Goal: Task Accomplishment & Management: Use online tool/utility

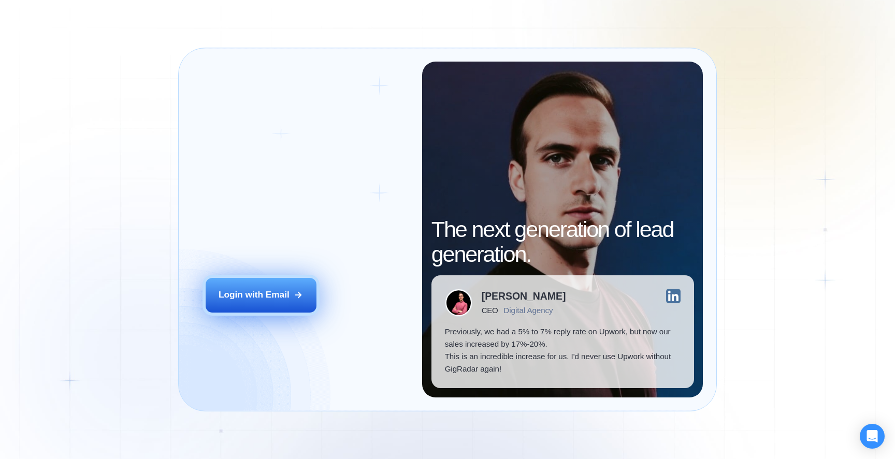
click at [281, 293] on div "Login with Email" at bounding box center [254, 295] width 71 height 12
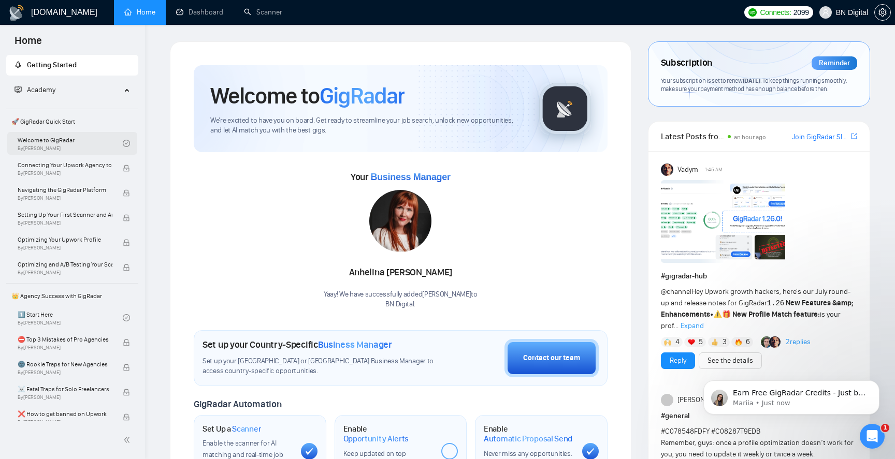
click at [69, 149] on link "Welcome to GigRadar By Vlad Timinsky" at bounding box center [70, 143] width 105 height 23
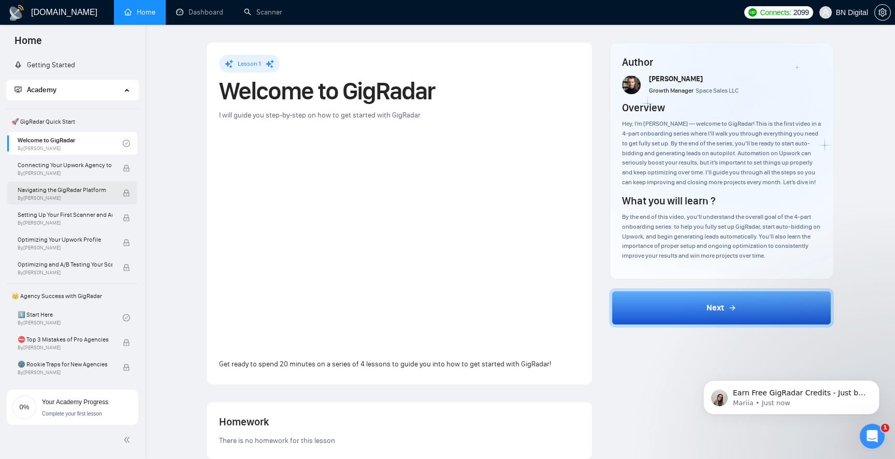
click at [67, 188] on span "Navigating the GigRadar Platform" at bounding box center [65, 190] width 95 height 10
click at [68, 207] on div "Setting Up Your First Scanner and Auto-Bidder By Vlad Timinsky" at bounding box center [70, 218] width 105 height 23
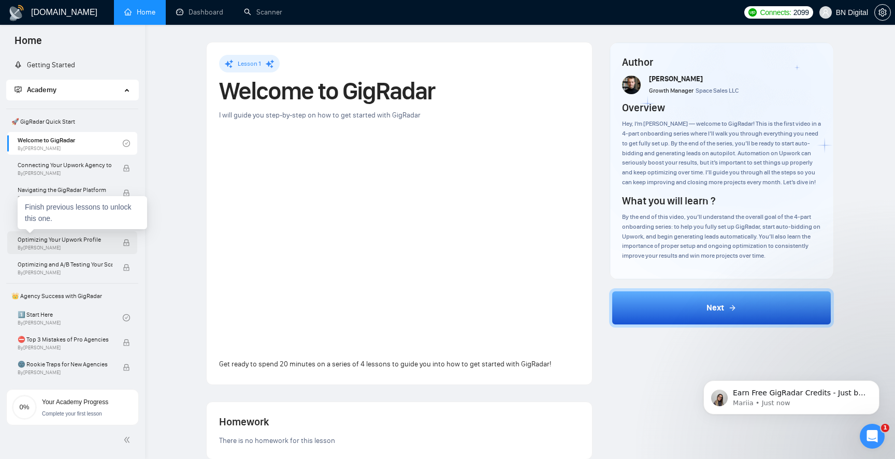
click at [69, 232] on div "Optimizing Your Upwork Profile By Vlad Timinsky" at bounding box center [70, 243] width 105 height 23
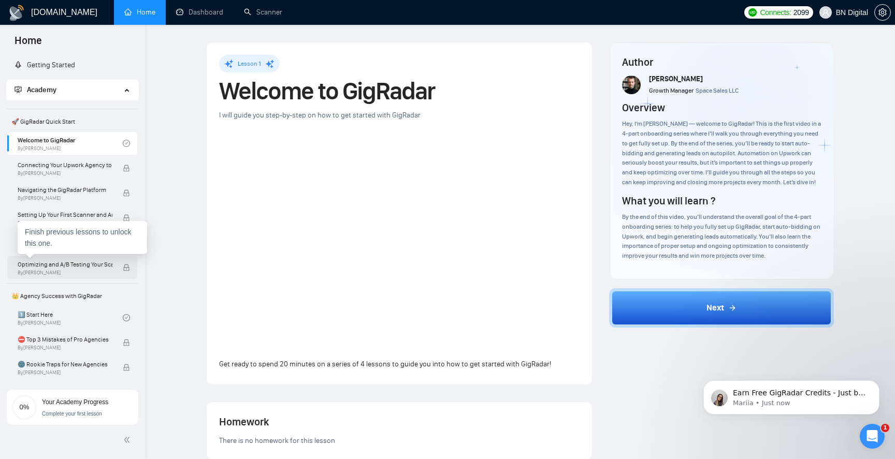
click at [71, 267] on span "Optimizing and A/B Testing Your Scanner for Better Results" at bounding box center [65, 264] width 95 height 10
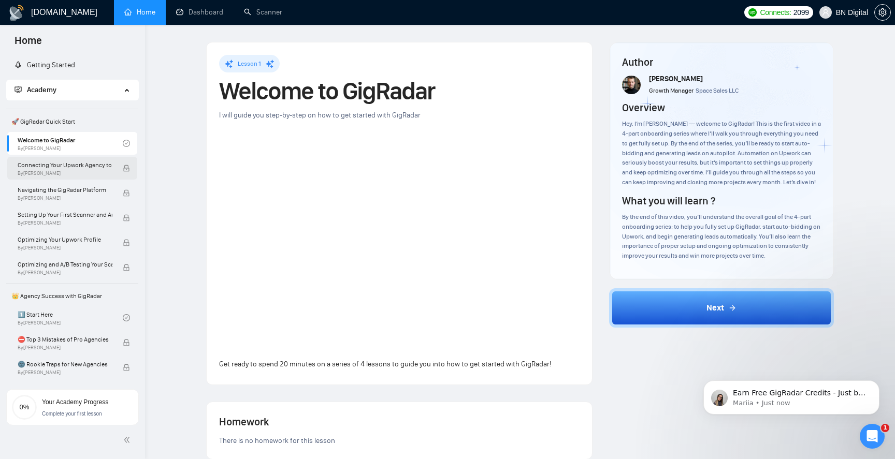
click at [80, 166] on span "Connecting Your Upwork Agency to GigRadar" at bounding box center [65, 165] width 95 height 10
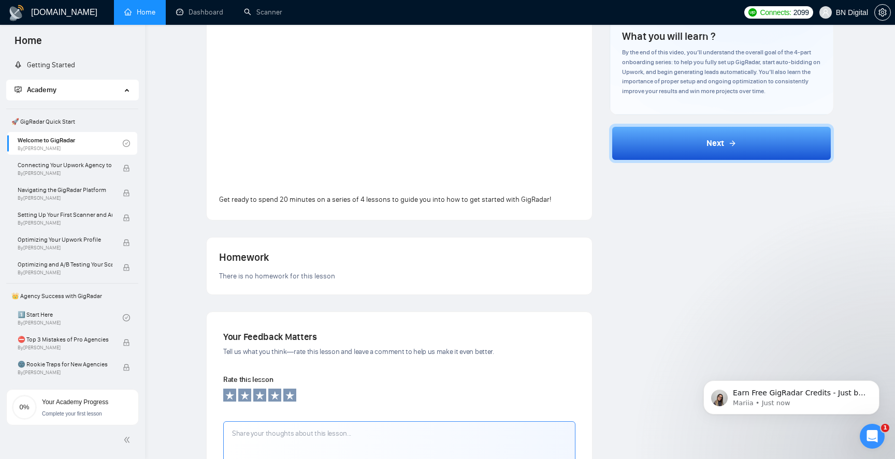
scroll to position [46, 0]
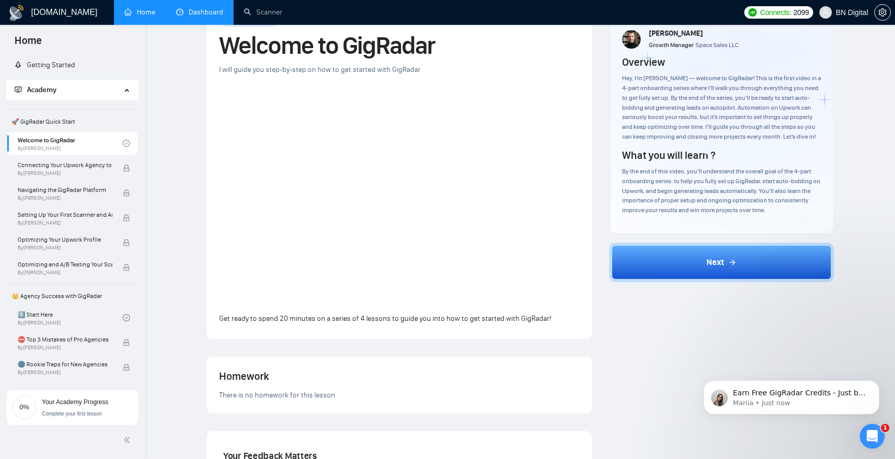
click at [206, 8] on link "Dashboard" at bounding box center [199, 12] width 47 height 9
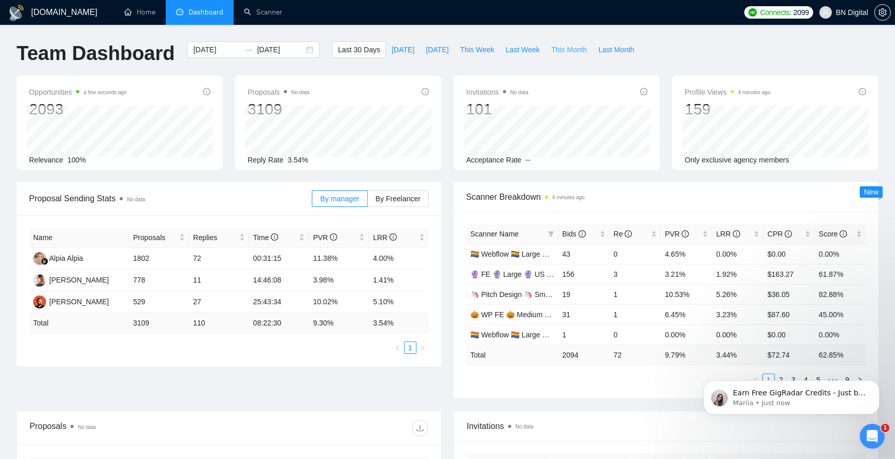
click at [562, 52] on span "This Month" at bounding box center [569, 49] width 36 height 11
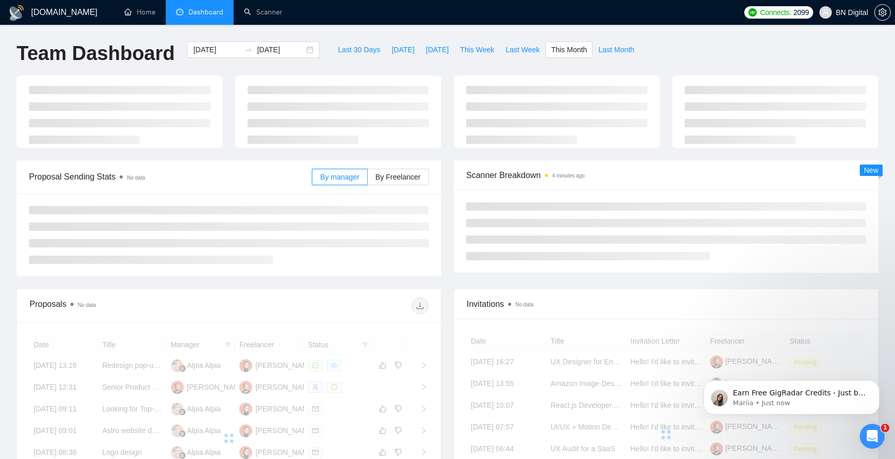
type input "2025-08-01"
type input "2025-08-31"
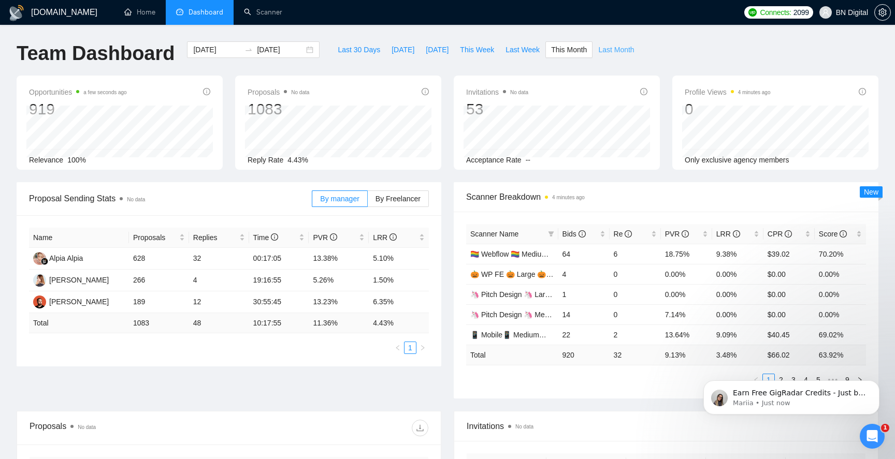
click at [630, 52] on span "Last Month" at bounding box center [616, 49] width 36 height 11
type input "2025-07-01"
type input "2025-07-31"
click at [564, 54] on span "This Month" at bounding box center [569, 49] width 36 height 11
type input "2025-08-01"
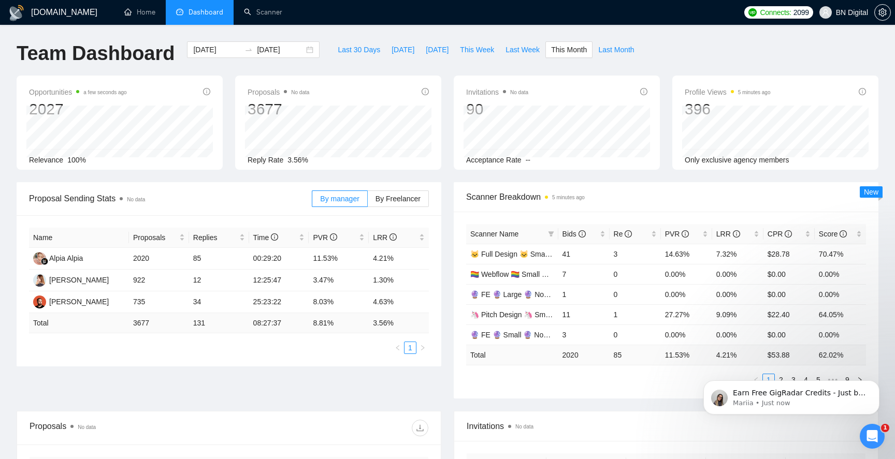
type input "2025-08-31"
click at [604, 46] on span "Last Month" at bounding box center [616, 49] width 36 height 11
type input "2025-07-01"
type input "2025-07-31"
click at [567, 52] on span "This Month" at bounding box center [569, 49] width 36 height 11
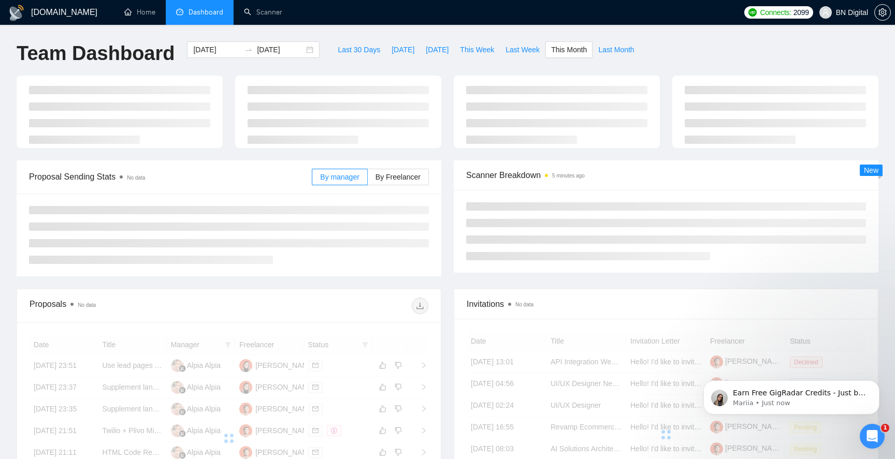
type input "2025-08-01"
type input "2025-08-31"
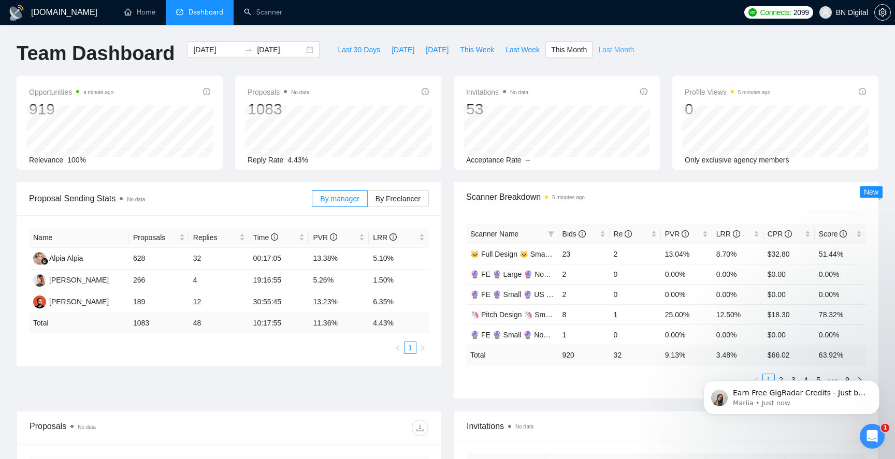
click at [621, 55] on span "Last Month" at bounding box center [616, 49] width 36 height 11
type input "2025-07-01"
type input "2025-07-31"
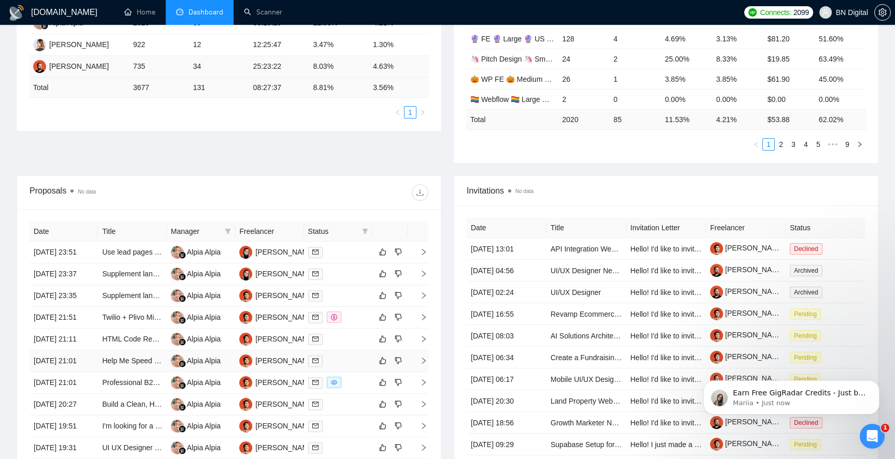
scroll to position [355, 0]
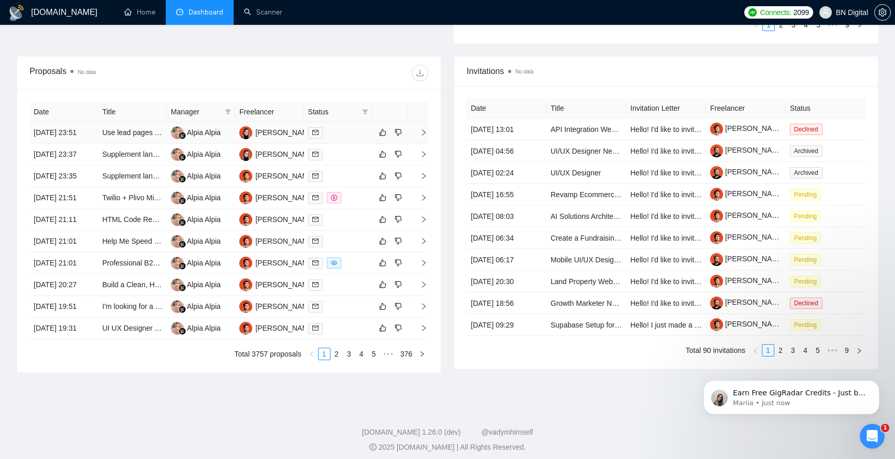
click at [425, 136] on icon "right" at bounding box center [423, 132] width 7 height 7
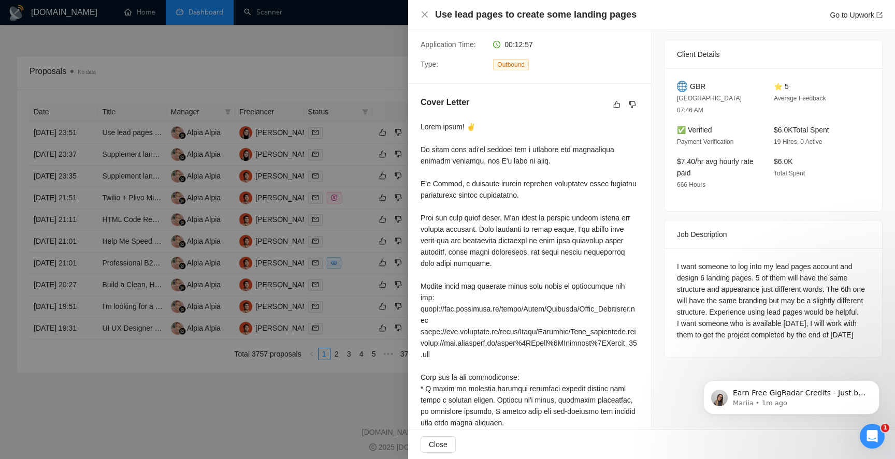
scroll to position [195, 0]
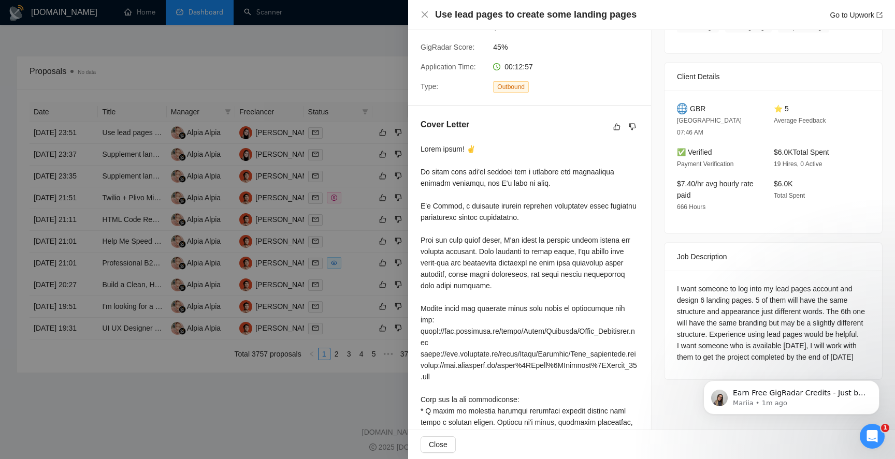
click at [330, 72] on div at bounding box center [447, 229] width 895 height 459
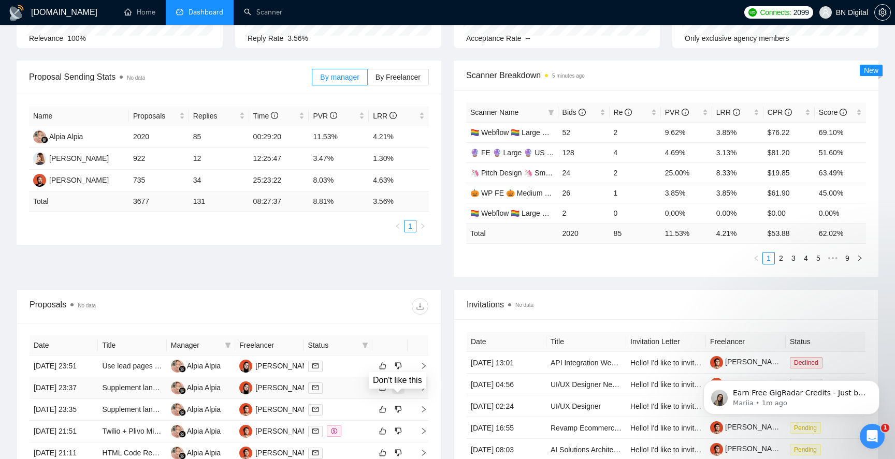
scroll to position [0, 0]
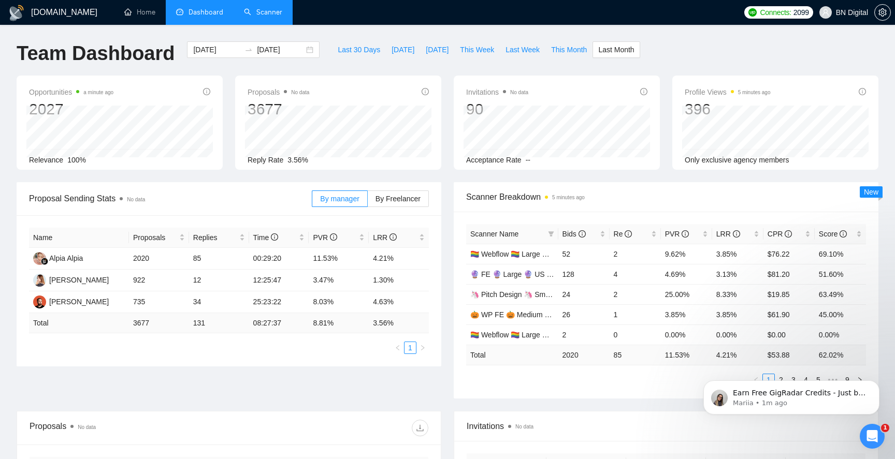
click at [270, 17] on link "Scanner" at bounding box center [263, 12] width 38 height 9
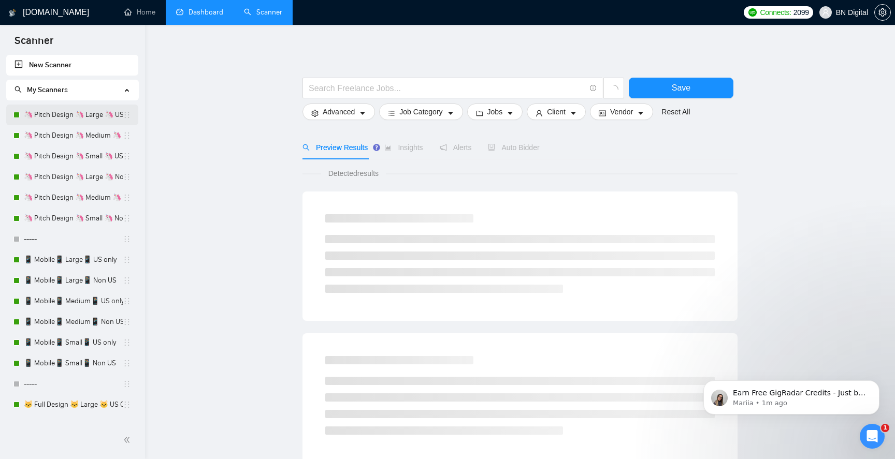
click at [62, 117] on link "🦄 Pitch Design 🦄 Large 🦄 US Only" at bounding box center [73, 115] width 99 height 21
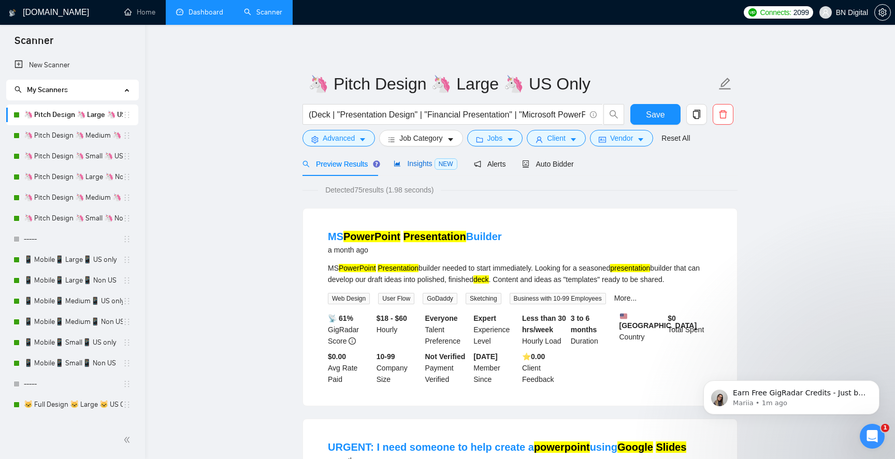
click at [408, 168] on div "Insights NEW" at bounding box center [425, 164] width 63 height 12
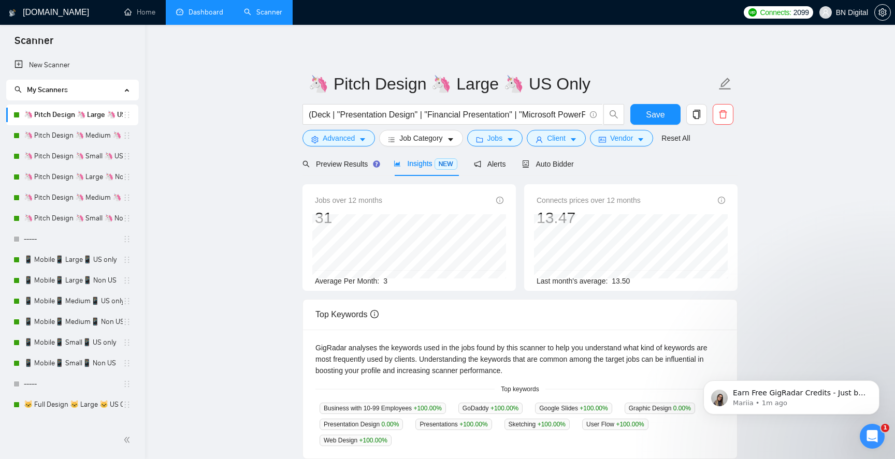
click at [190, 9] on link "Dashboard" at bounding box center [199, 12] width 47 height 9
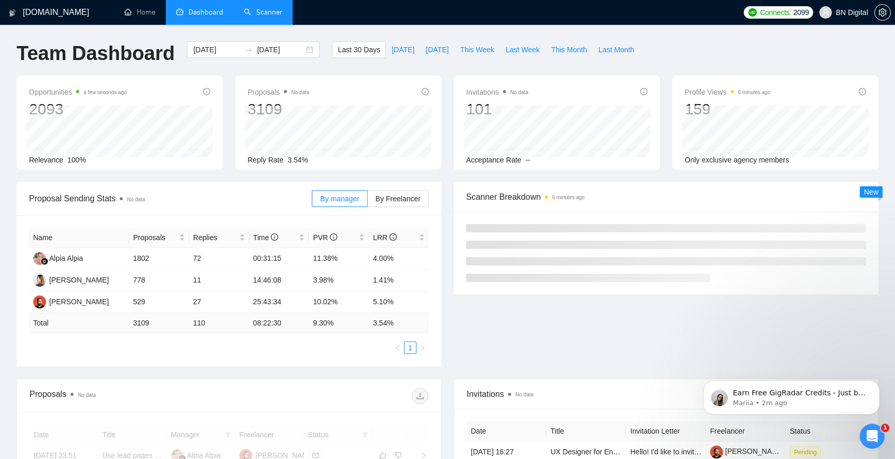
scroll to position [20, 0]
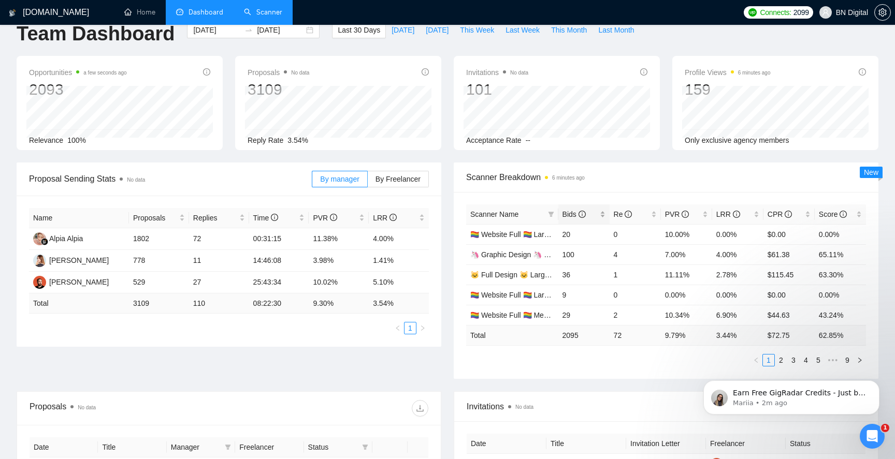
click at [572, 215] on span "Bids" at bounding box center [573, 214] width 23 height 8
click at [523, 236] on link "🦄 Graphic Design 🦄 Medium 🦄 Non US" at bounding box center [539, 234] width 138 height 8
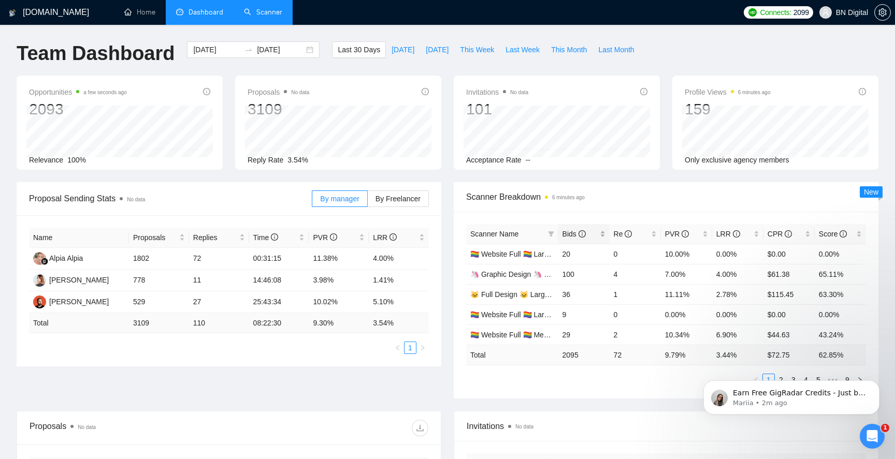
click at [563, 232] on span "Bids" at bounding box center [573, 234] width 23 height 8
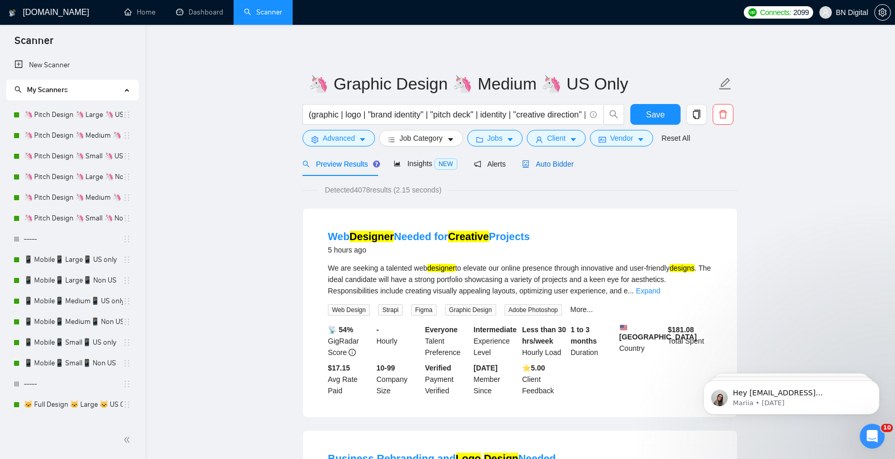
click at [552, 166] on span "Auto Bidder" at bounding box center [547, 164] width 51 height 8
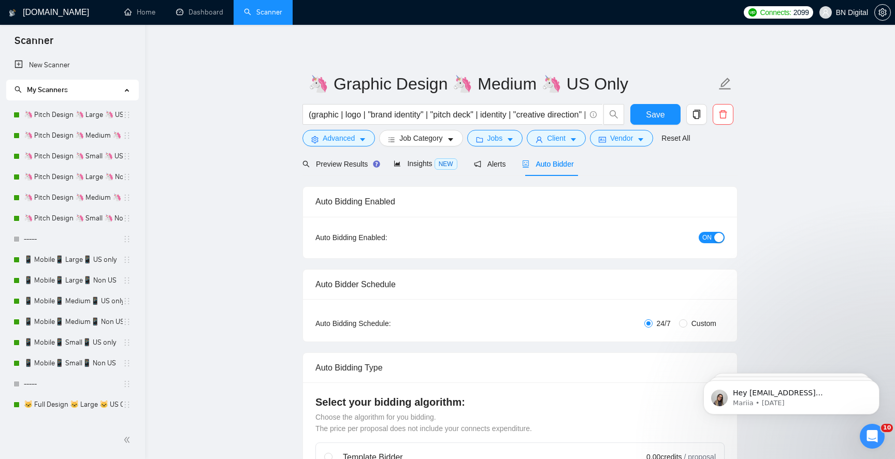
radio input "false"
radio input "true"
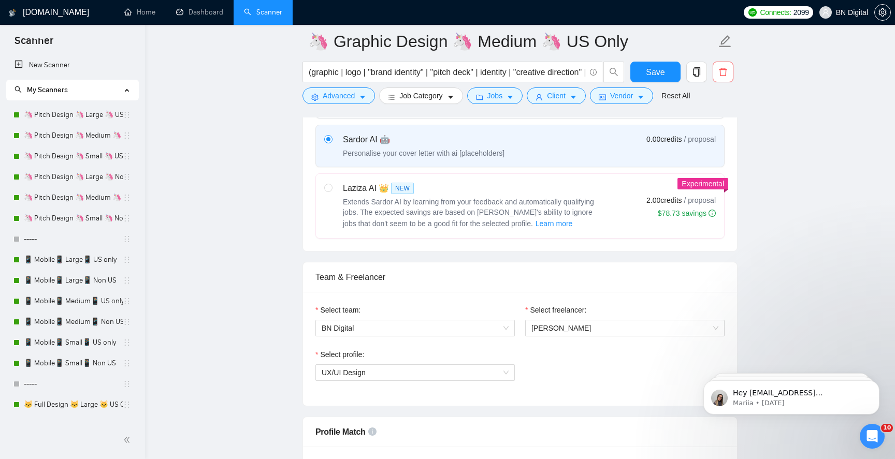
scroll to position [591, 0]
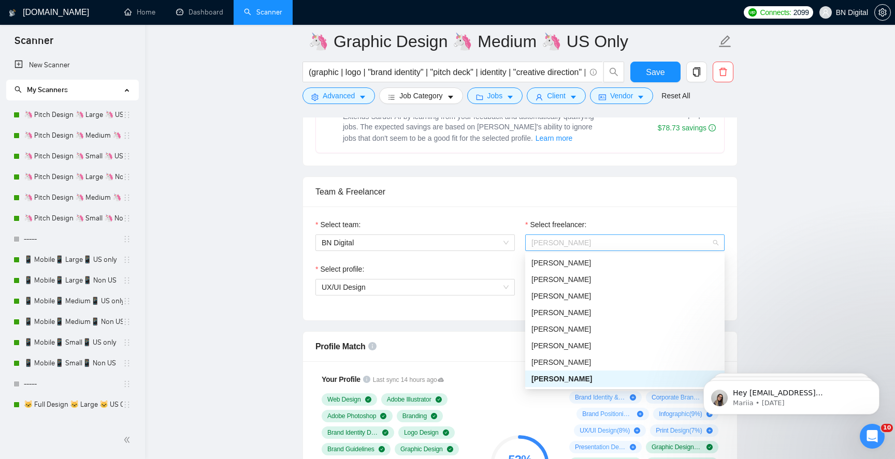
click at [613, 239] on span "Polina Liashenko" at bounding box center [624, 243] width 187 height 16
click at [605, 280] on div "[PERSON_NAME]" at bounding box center [624, 279] width 187 height 11
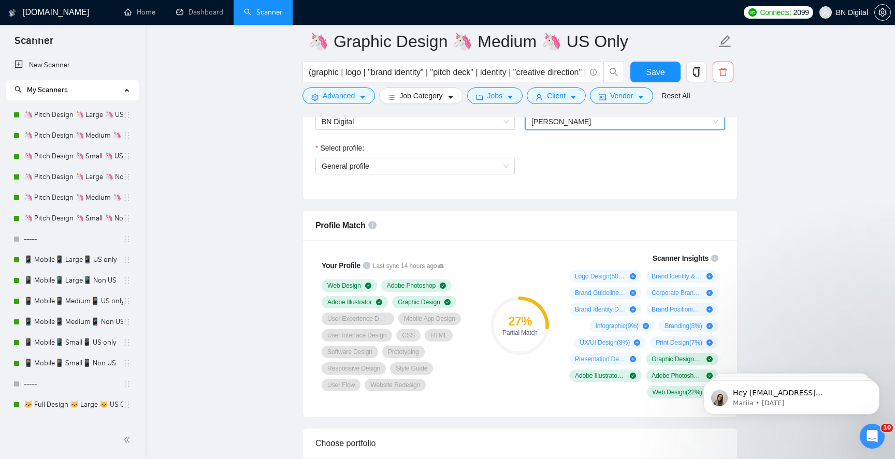
scroll to position [758, 0]
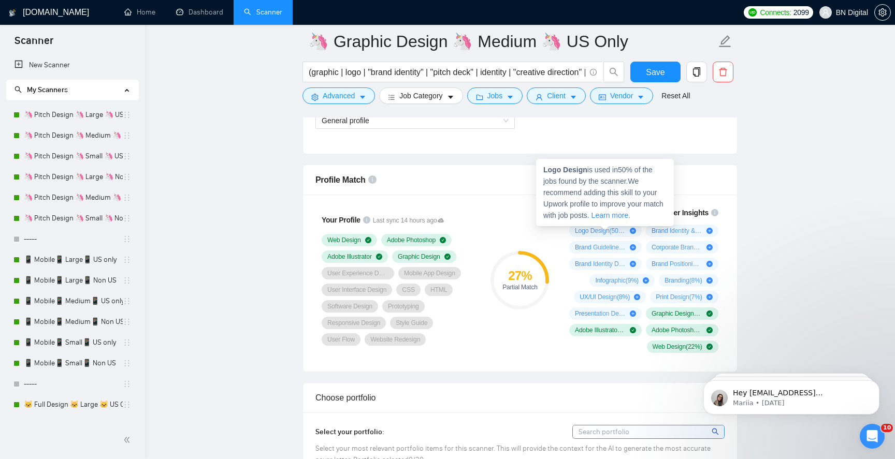
click at [629, 215] on link "Learn more." at bounding box center [610, 215] width 39 height 8
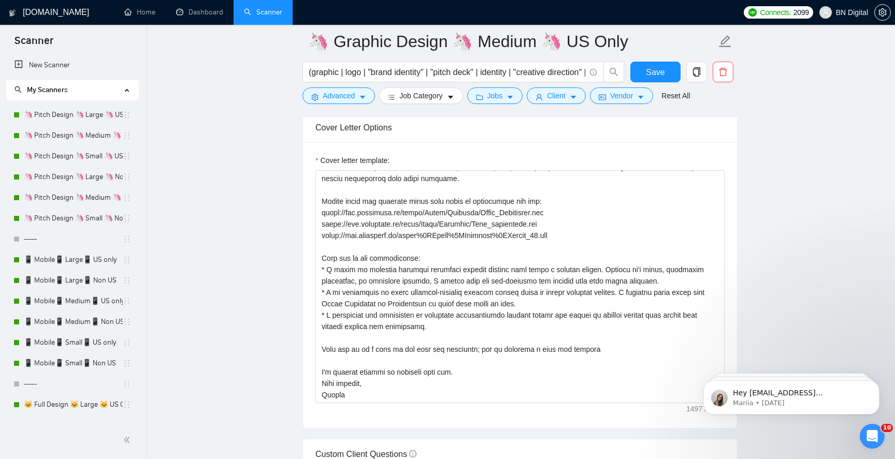
scroll to position [1232, 0]
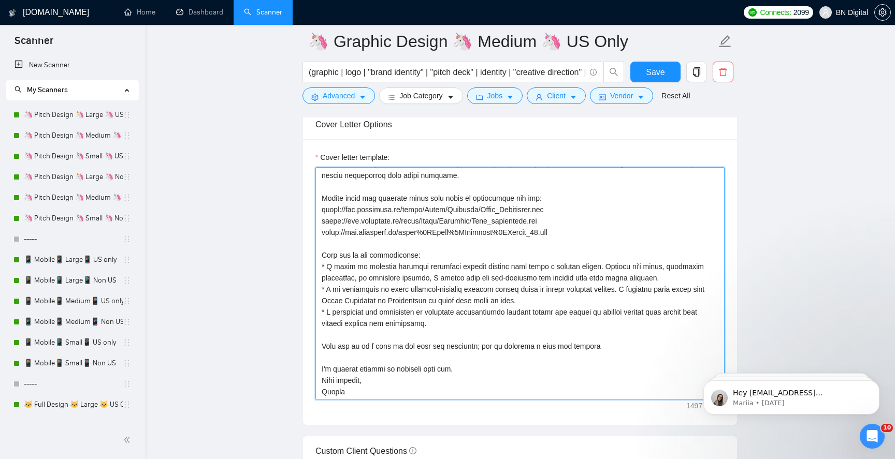
click at [330, 390] on textarea "Cover letter template:" at bounding box center [519, 283] width 409 height 233
drag, startPoint x: 480, startPoint y: 345, endPoint x: 610, endPoint y: 345, distance: 130.5
click at [610, 345] on textarea "Cover letter template:" at bounding box center [519, 283] width 409 height 233
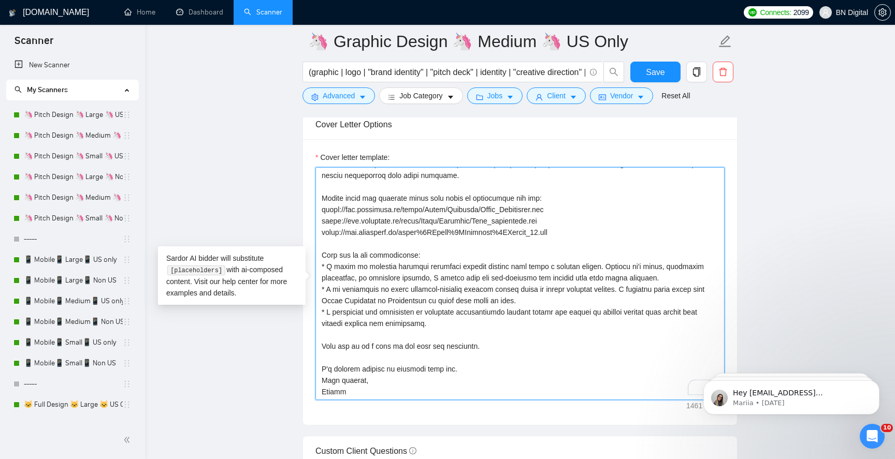
scroll to position [0, 0]
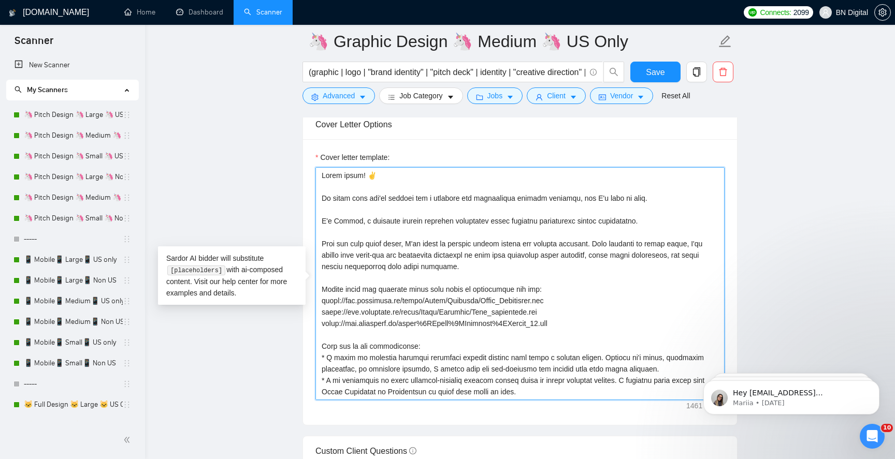
click at [343, 219] on textarea "Cover letter template:" at bounding box center [519, 283] width 409 height 233
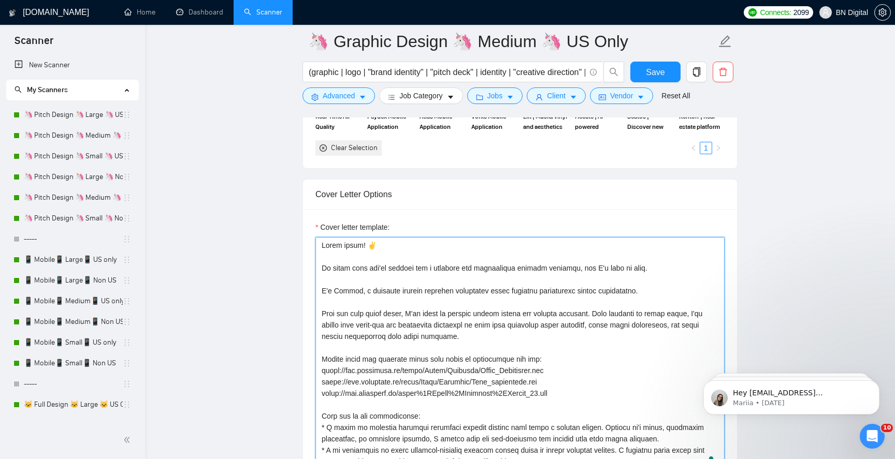
scroll to position [1190, 0]
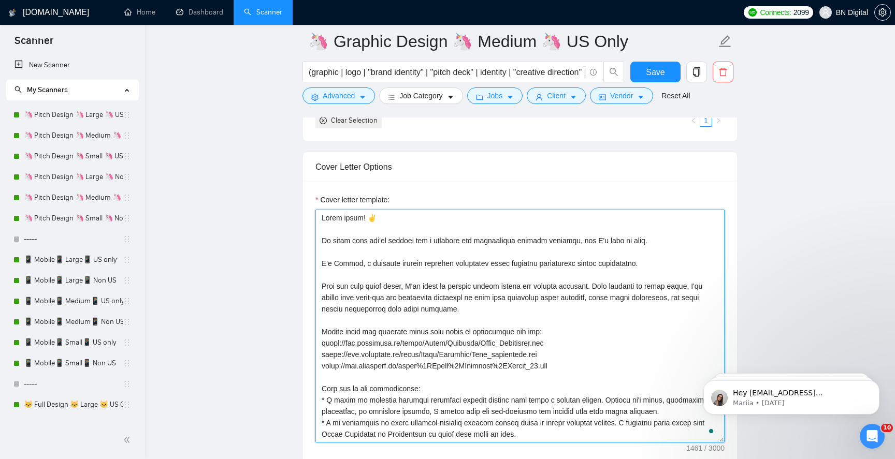
click at [343, 217] on textarea "Cover letter template:" at bounding box center [519, 326] width 409 height 233
click at [336, 297] on textarea "Cover letter template:" at bounding box center [519, 326] width 409 height 233
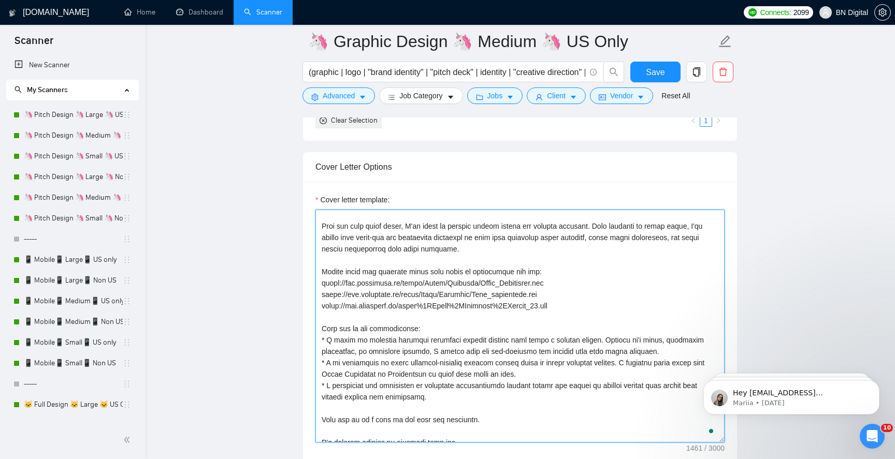
scroll to position [91, 0]
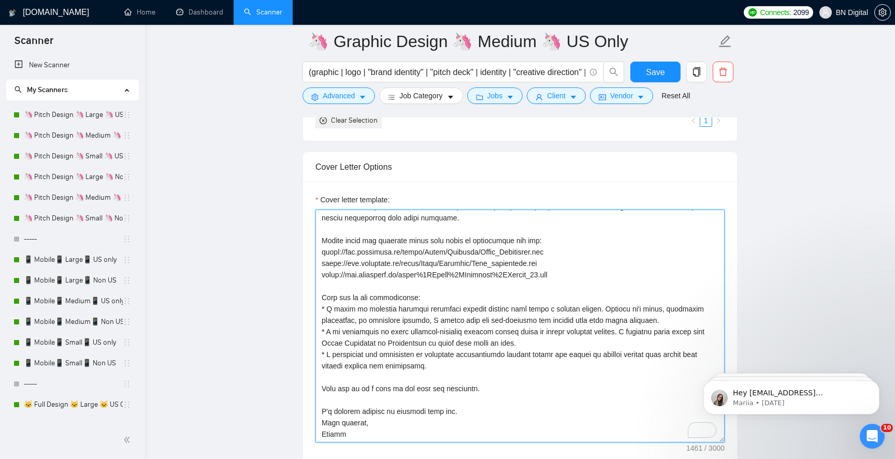
click at [336, 297] on textarea "Cover letter template:" at bounding box center [519, 326] width 409 height 233
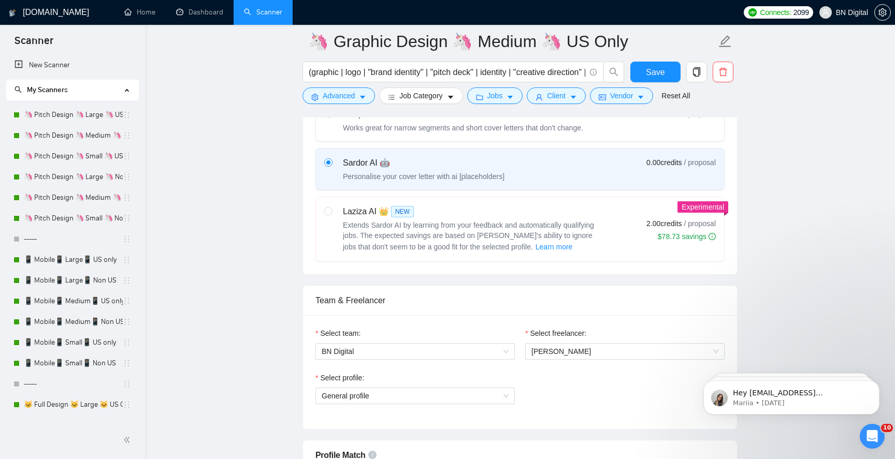
scroll to position [410, 0]
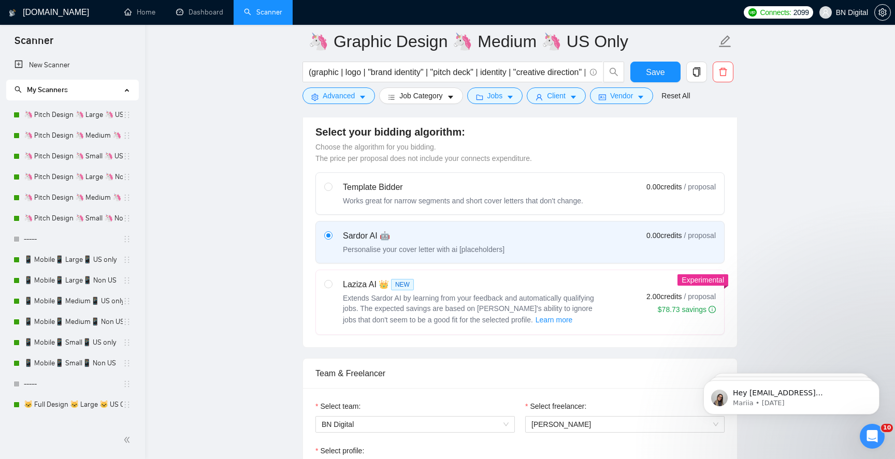
type textarea "Hello there! ✌️ It looks like you're looking for a reliable and experienced gra…"
click at [381, 292] on div "Laziza AI 👑 NEW Extends Sardor AI by learning from your feedback and automatica…" at bounding box center [472, 303] width 259 height 48
click at [331, 287] on input "radio" at bounding box center [327, 283] width 7 height 7
radio input "true"
radio input "false"
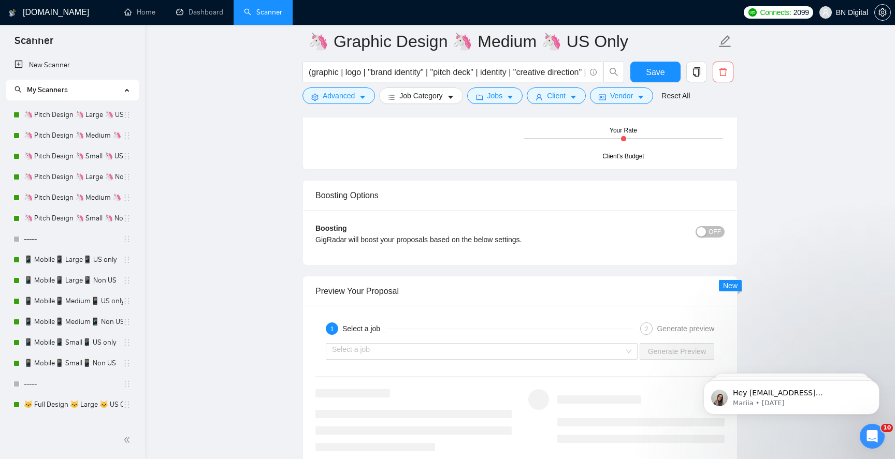
scroll to position [1985, 0]
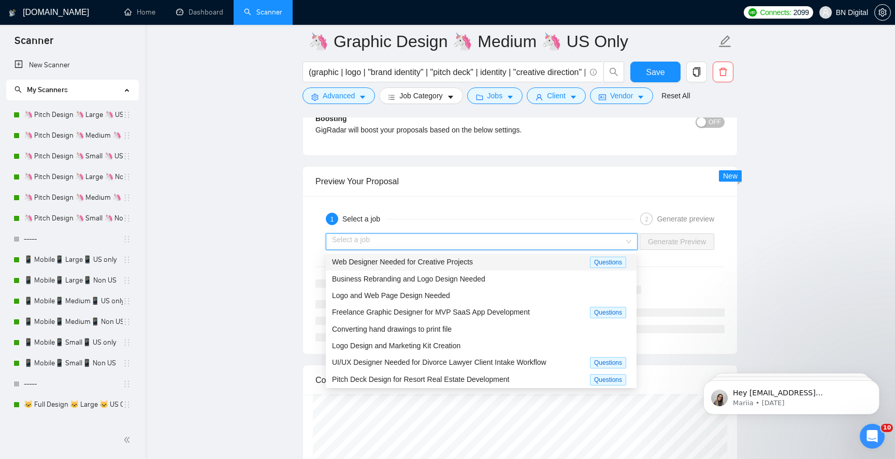
click at [407, 239] on input "search" at bounding box center [478, 242] width 292 height 16
click at [386, 298] on span "Logo and Web Page Design Needed" at bounding box center [391, 296] width 118 height 8
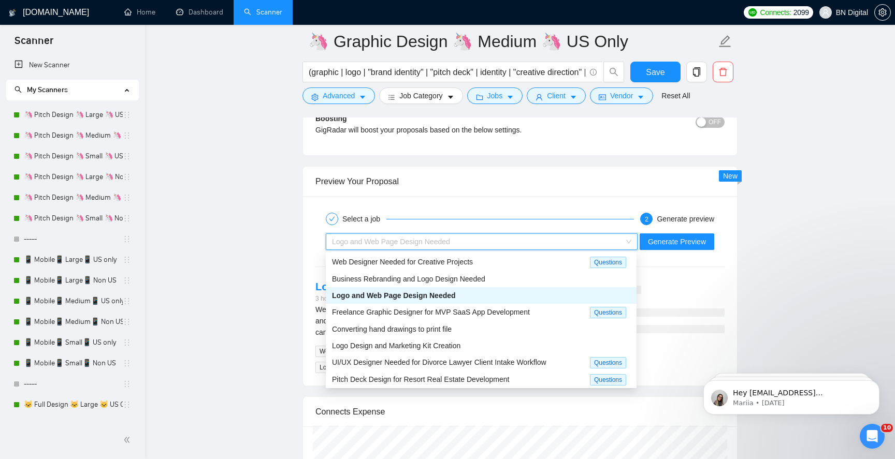
click at [412, 237] on div "Logo and Web Page Design Needed" at bounding box center [477, 242] width 290 height 16
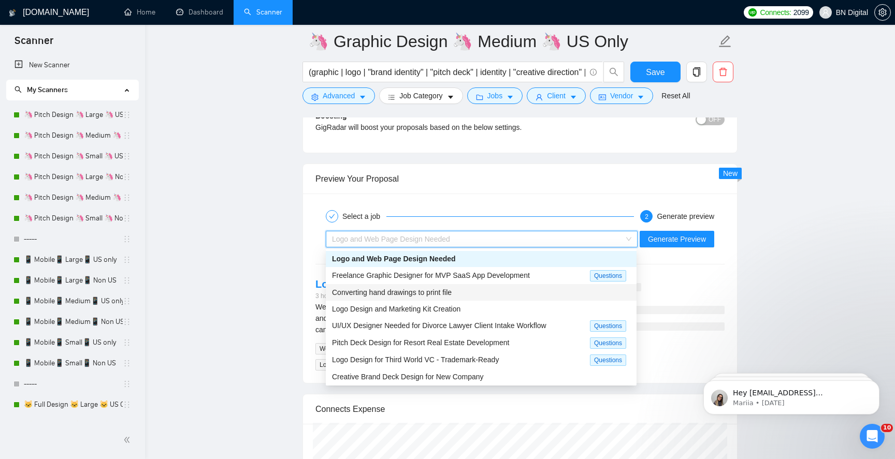
scroll to position [1989, 0]
click at [404, 238] on span "Logo and Web Page Design Needed" at bounding box center [391, 238] width 118 height 8
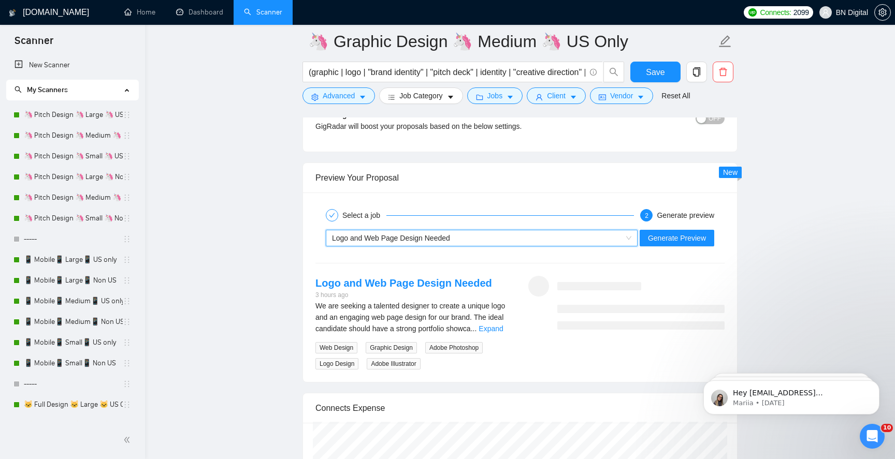
scroll to position [34, 0]
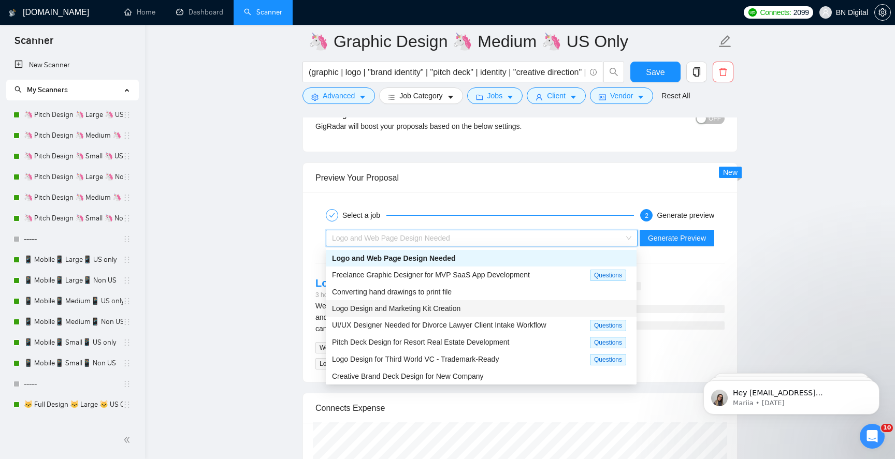
click at [408, 311] on span "Logo Design and Marketing Kit Creation" at bounding box center [396, 309] width 128 height 8
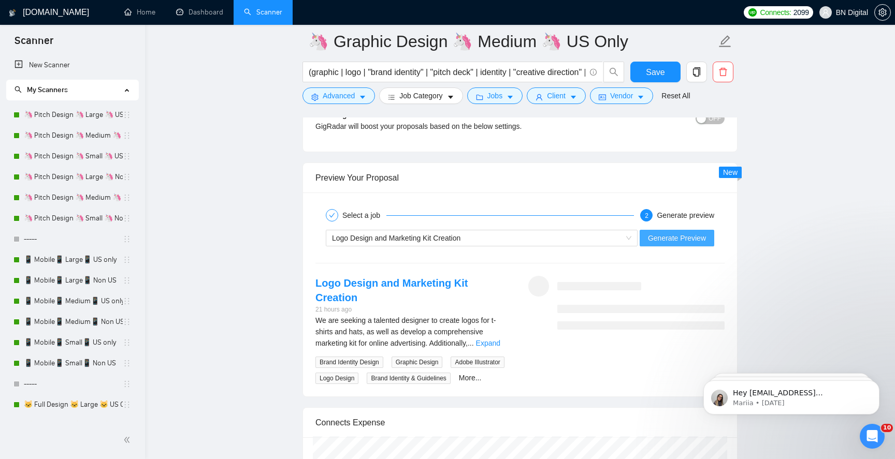
click at [662, 238] on span "Generate Preview" at bounding box center [677, 238] width 58 height 11
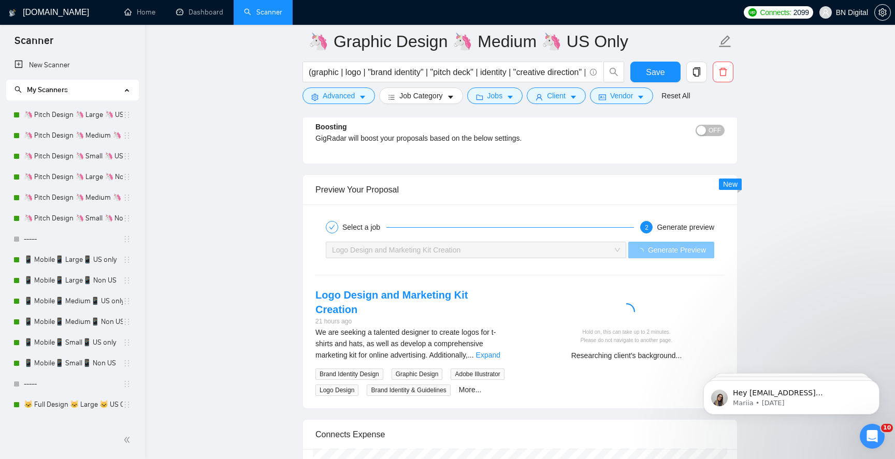
scroll to position [1921, 0]
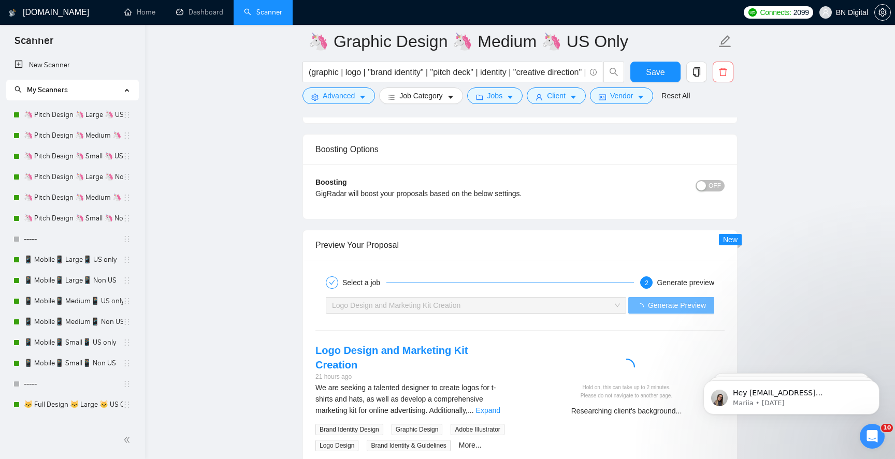
click at [716, 184] on span "OFF" at bounding box center [715, 185] width 12 height 11
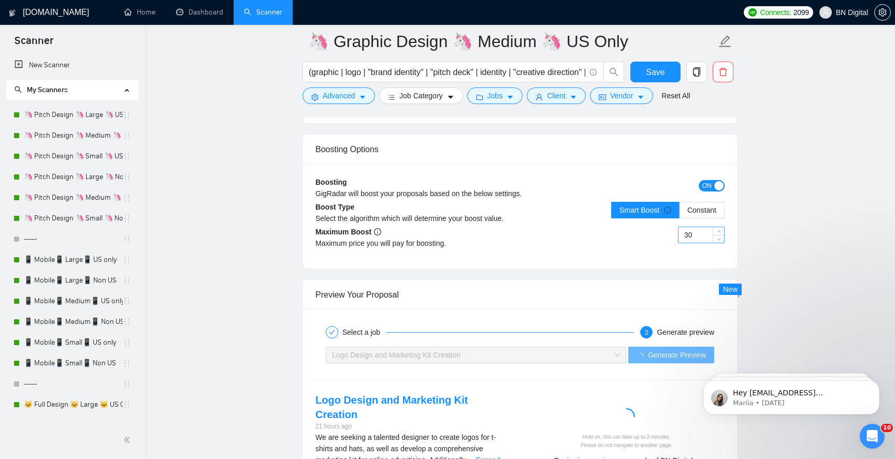
click at [689, 233] on input "30" at bounding box center [701, 235] width 46 height 16
click at [720, 213] on label "Constant" at bounding box center [702, 210] width 45 height 17
click at [680, 213] on input "Constant" at bounding box center [680, 213] width 0 height 0
click at [653, 217] on label "Smart Boost" at bounding box center [645, 210] width 68 height 17
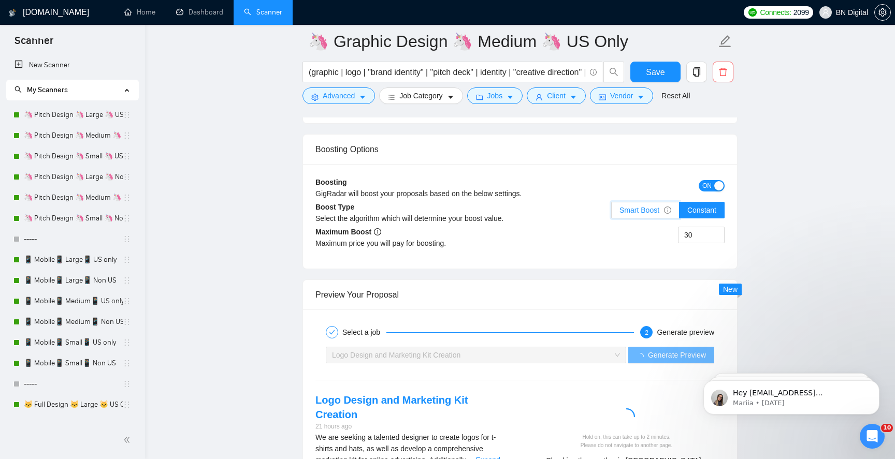
click at [612, 213] on input "Smart Boost" at bounding box center [612, 213] width 0 height 0
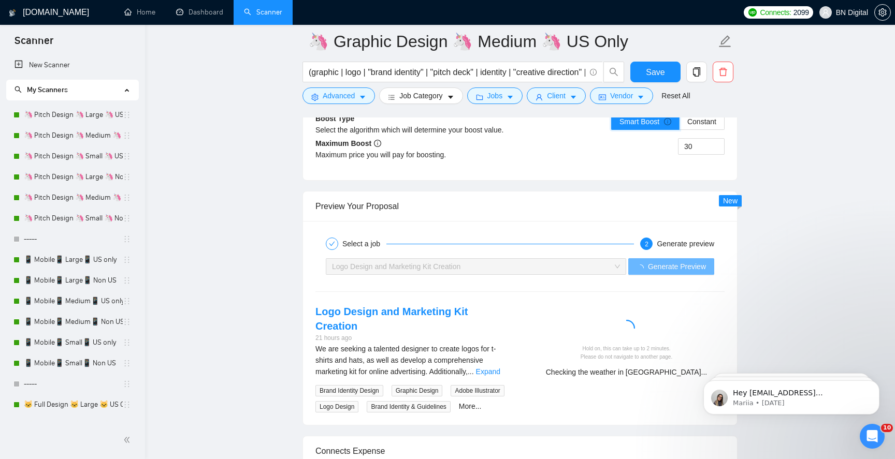
scroll to position [1852, 0]
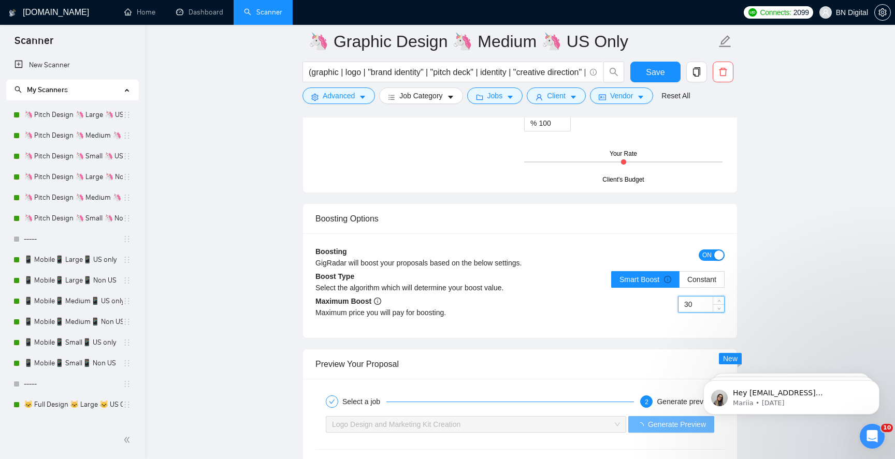
click at [691, 301] on input "30" at bounding box center [701, 305] width 46 height 16
type input "50"
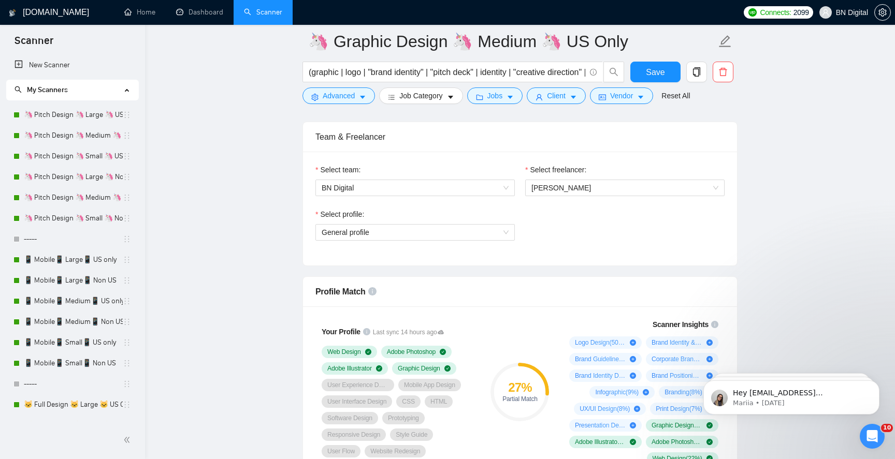
scroll to position [637, 0]
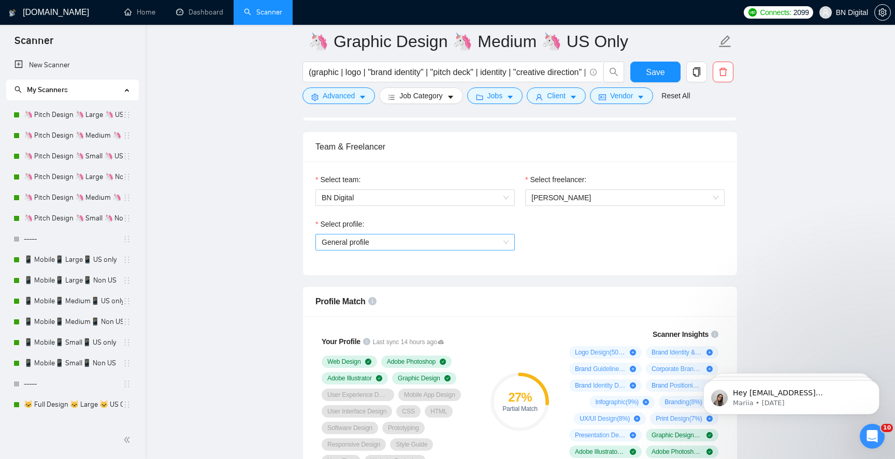
click at [424, 242] on span "General profile" at bounding box center [415, 243] width 187 height 16
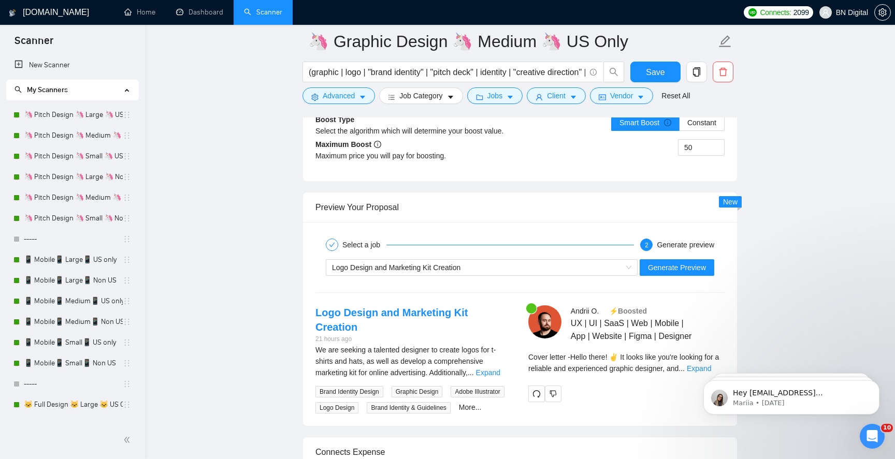
scroll to position [2087, 0]
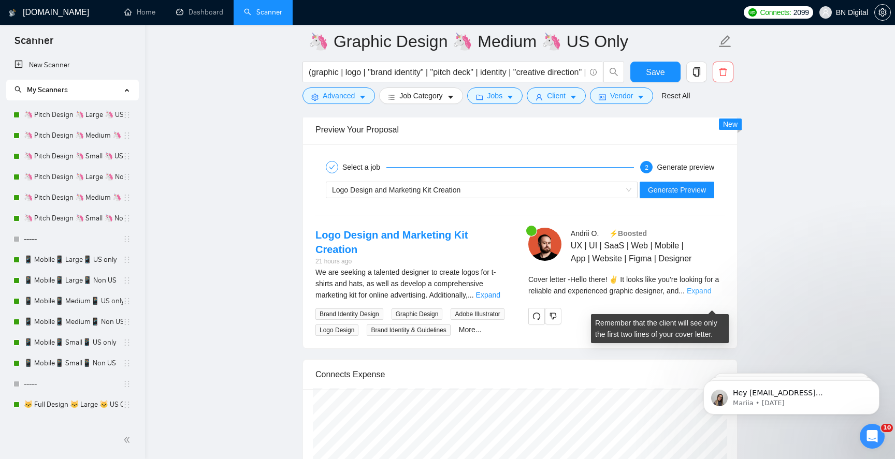
click at [711, 295] on link "Expand" at bounding box center [699, 291] width 24 height 8
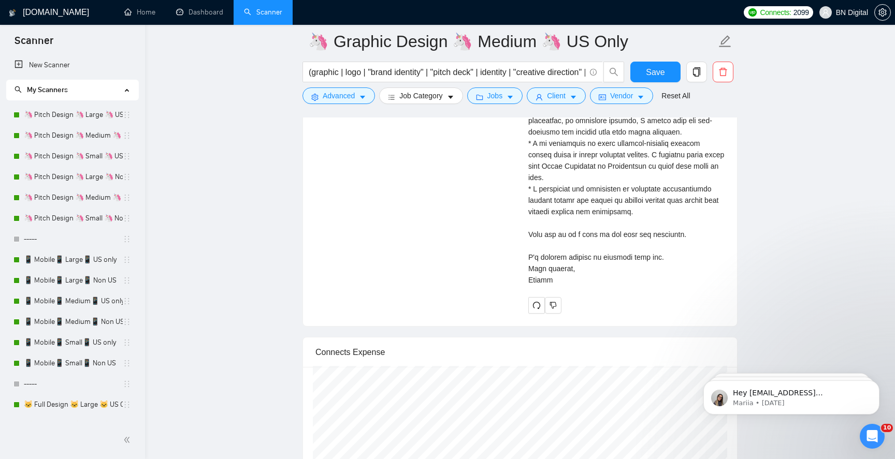
scroll to position [2587, 0]
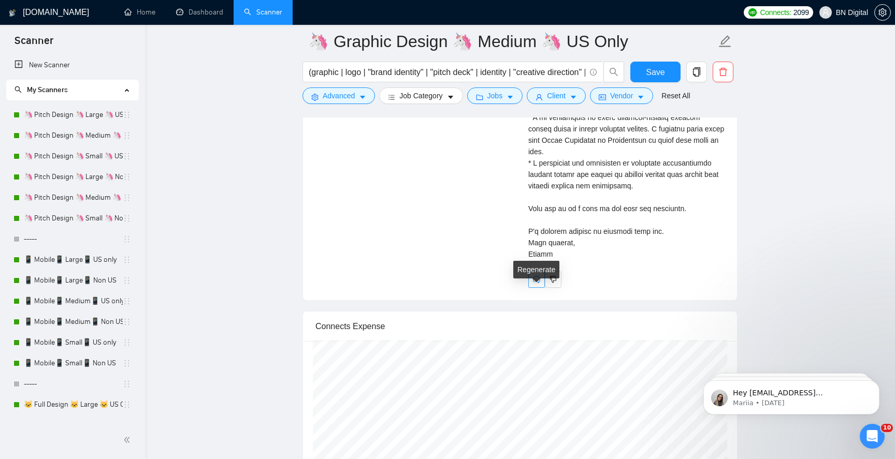
click at [533, 283] on icon "redo" at bounding box center [536, 279] width 7 height 7
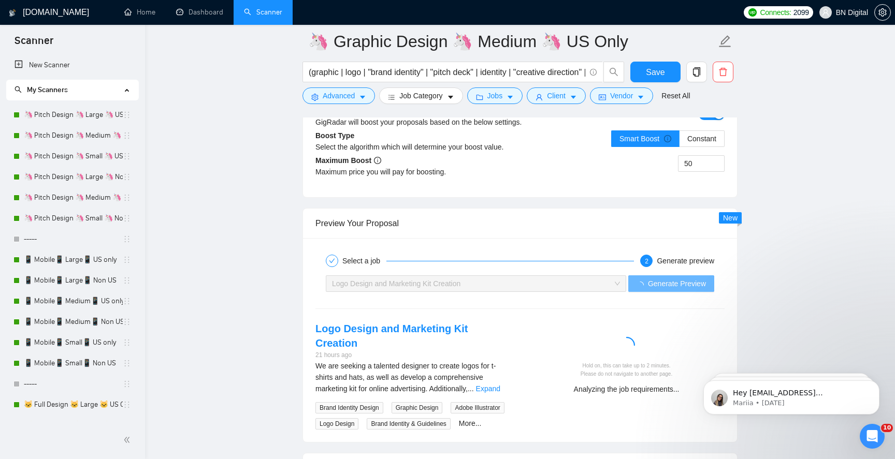
scroll to position [2040, 0]
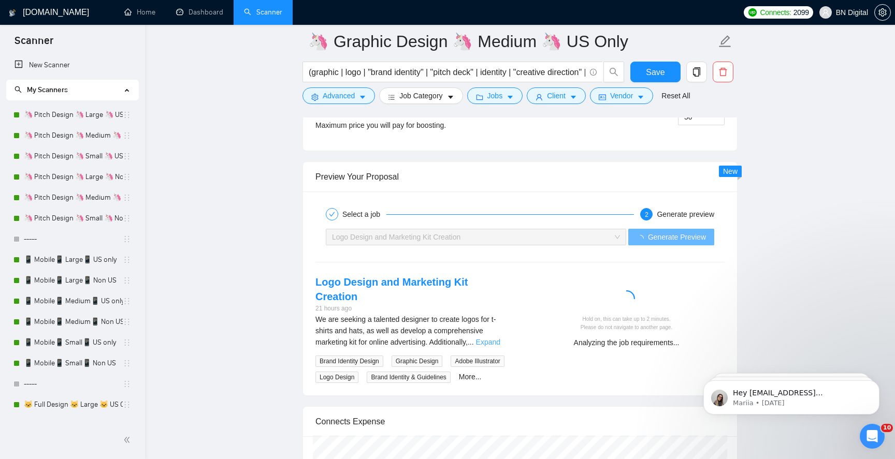
click at [494, 338] on link "Expand" at bounding box center [488, 342] width 24 height 8
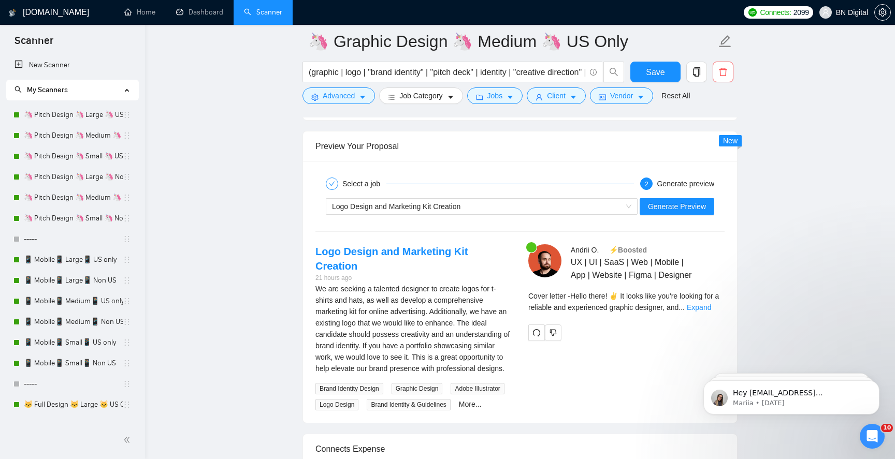
scroll to position [2120, 0]
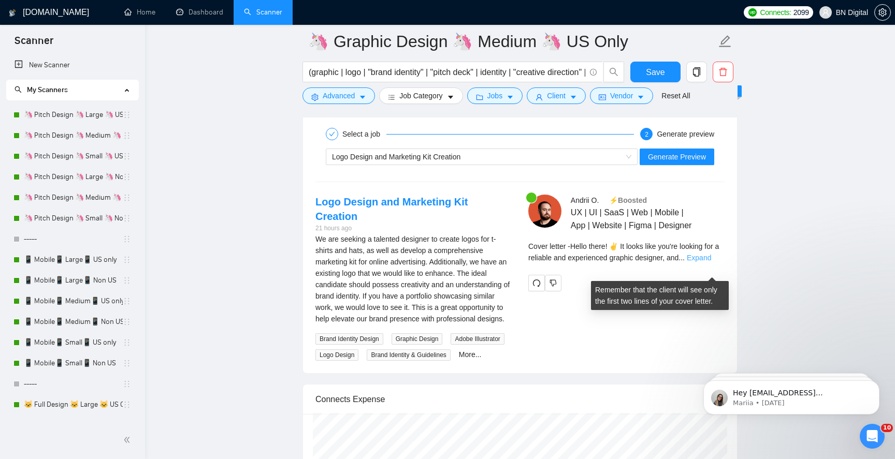
click at [703, 262] on link "Expand" at bounding box center [699, 258] width 24 height 8
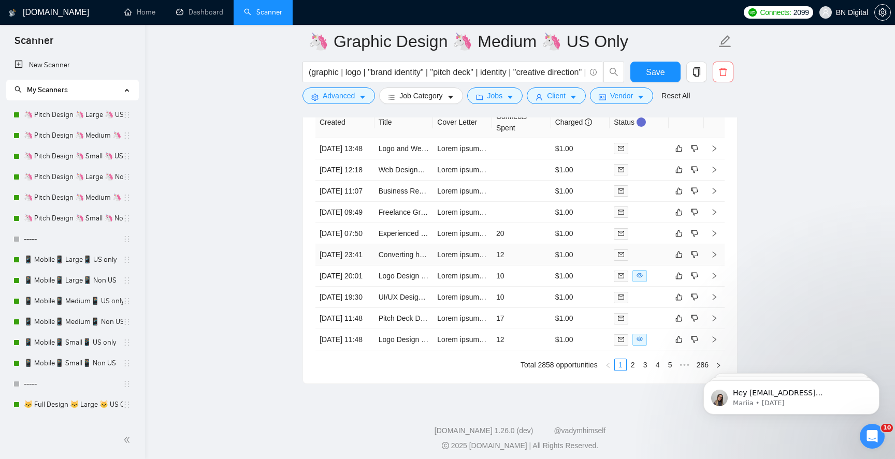
scroll to position [3228, 0]
click at [693, 175] on icon "dislike" at bounding box center [694, 171] width 7 height 7
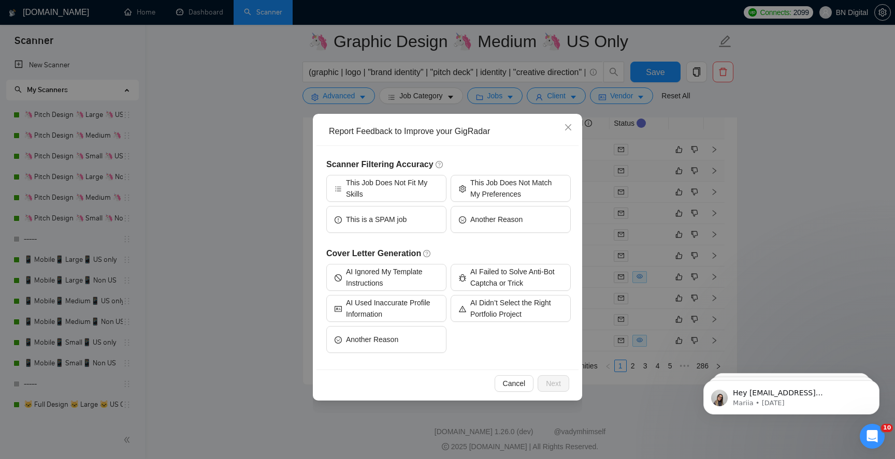
click at [813, 220] on div "Report Feedback to Improve your GigRadar Scanner Filtering Accuracy This Job Do…" at bounding box center [447, 229] width 895 height 459
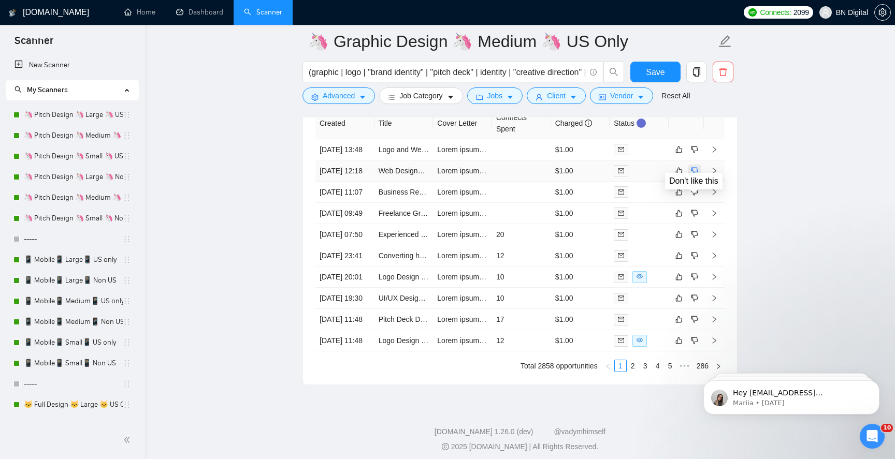
click at [693, 175] on icon "dislike" at bounding box center [694, 171] width 7 height 8
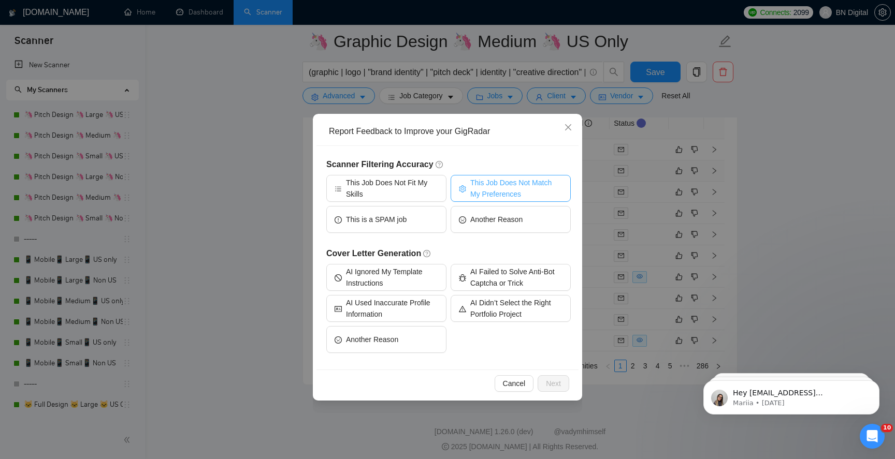
click at [538, 191] on span "This Job Does Not Match My Preferences" at bounding box center [516, 188] width 92 height 23
click at [554, 386] on span "Next" at bounding box center [553, 383] width 15 height 11
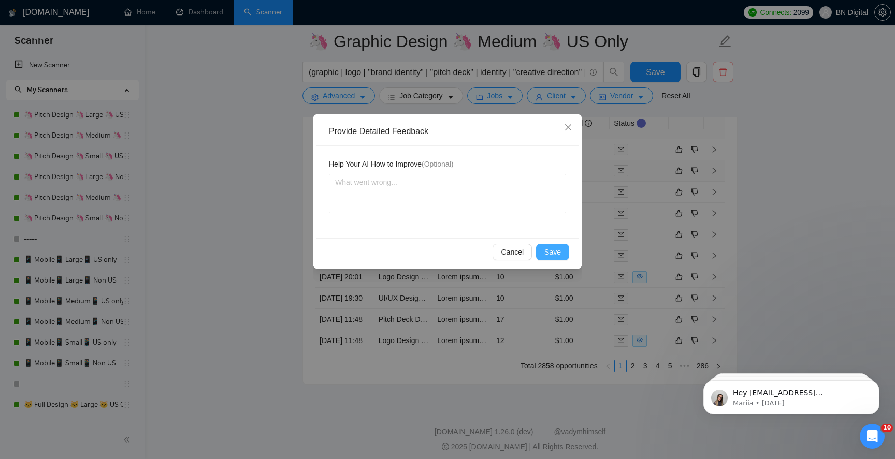
click at [561, 250] on button "Save" at bounding box center [552, 252] width 33 height 17
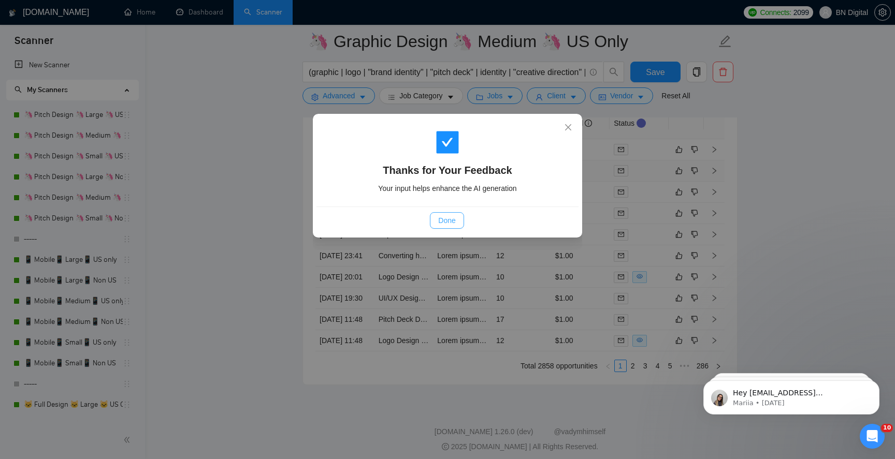
click at [455, 221] on span "Done" at bounding box center [446, 220] width 17 height 11
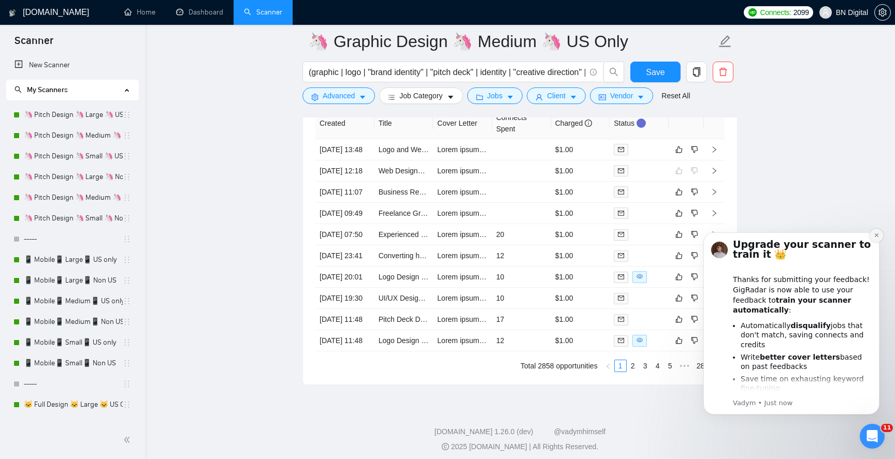
drag, startPoint x: 877, startPoint y: 235, endPoint x: 1530, endPoint y: 465, distance: 692.4
click at [877, 235] on icon "Dismiss notification" at bounding box center [877, 236] width 6 height 6
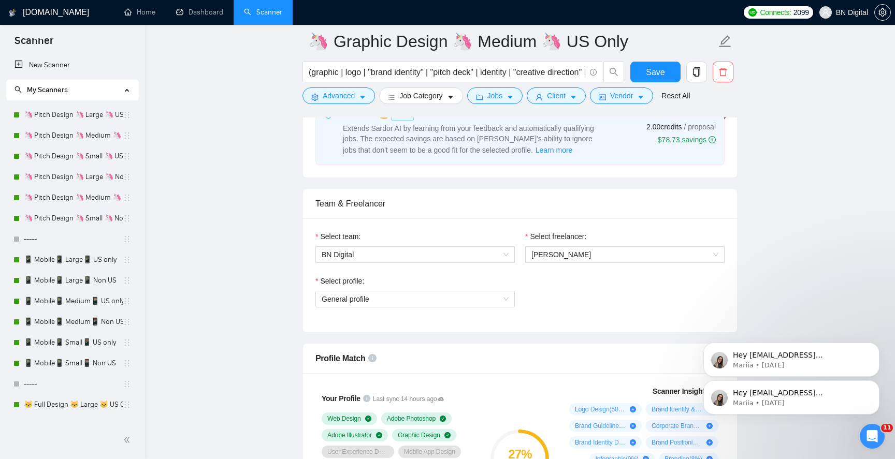
scroll to position [698, 0]
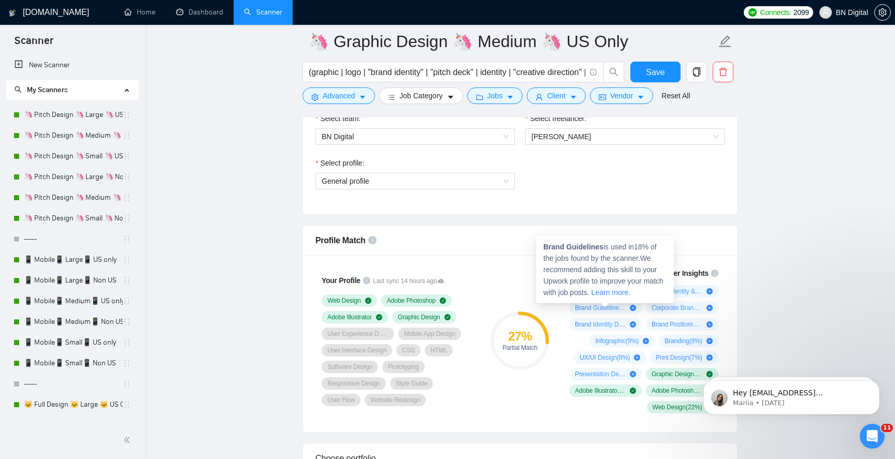
click at [630, 292] on link "Learn more." at bounding box center [610, 292] width 39 height 8
click at [631, 292] on icon "plus-circle" at bounding box center [633, 291] width 6 height 6
click at [619, 295] on span "Logo Design ( 50 %)" at bounding box center [600, 291] width 51 height 8
click at [596, 290] on span "Logo Design ( 50 %)" at bounding box center [600, 291] width 51 height 8
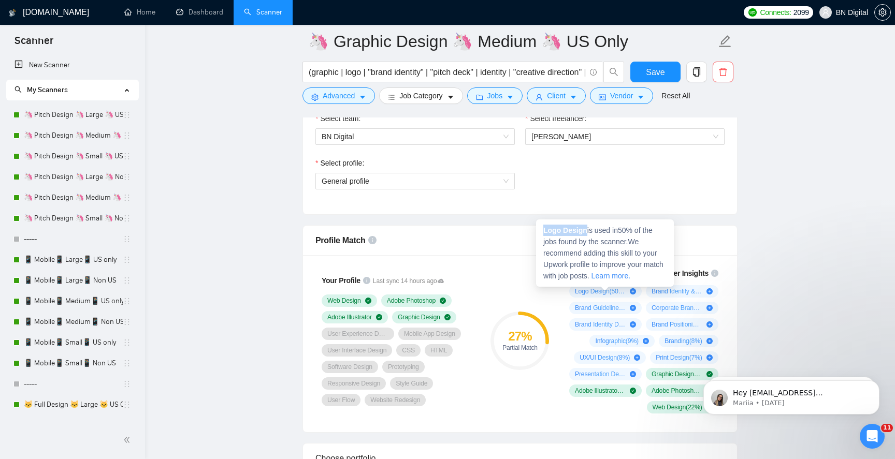
drag, startPoint x: 586, startPoint y: 230, endPoint x: 539, endPoint y: 229, distance: 47.7
click at [539, 229] on div "Logo Design is used in 50 % of the jobs found by the scanner. We recommend addi…" at bounding box center [605, 253] width 138 height 67
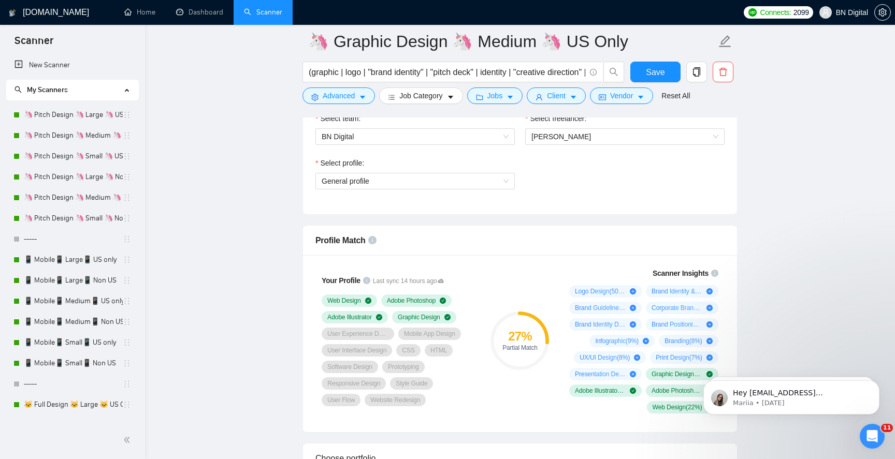
copy strong "Logo Design"
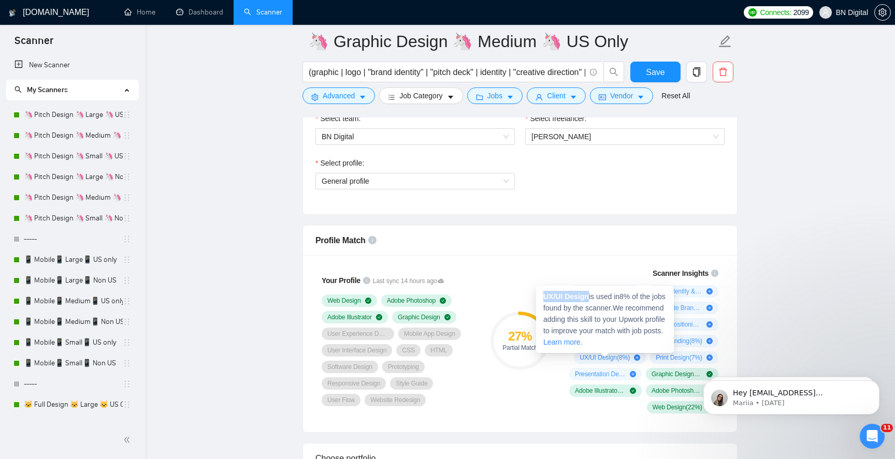
drag, startPoint x: 590, startPoint y: 295, endPoint x: 538, endPoint y: 295, distance: 51.8
click at [538, 295] on div "UX/UI Design is used in 8 % of the jobs found by the scanner. We recommend addi…" at bounding box center [605, 319] width 138 height 67
copy strong "UX/UI Design"
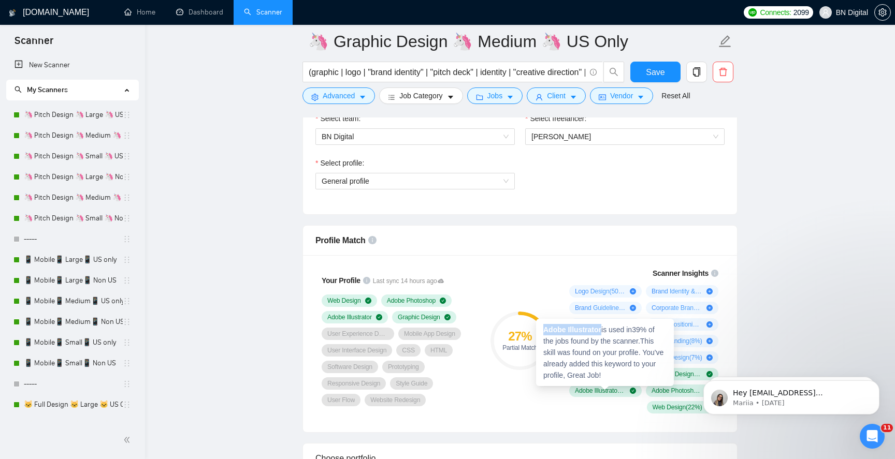
drag, startPoint x: 603, startPoint y: 329, endPoint x: 543, endPoint y: 328, distance: 60.1
click at [543, 328] on strong "Adobe Illustrator" at bounding box center [572, 330] width 58 height 8
copy strong "Adobe Illustrator"
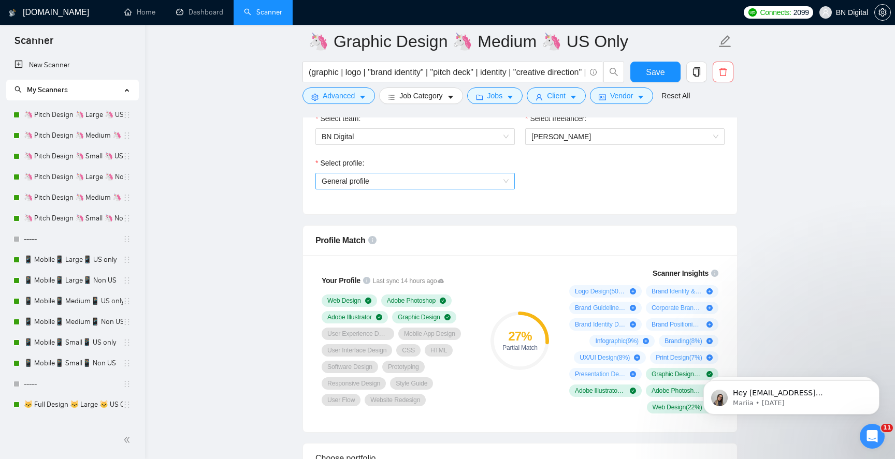
click at [435, 181] on span "General profile" at bounding box center [415, 182] width 187 height 16
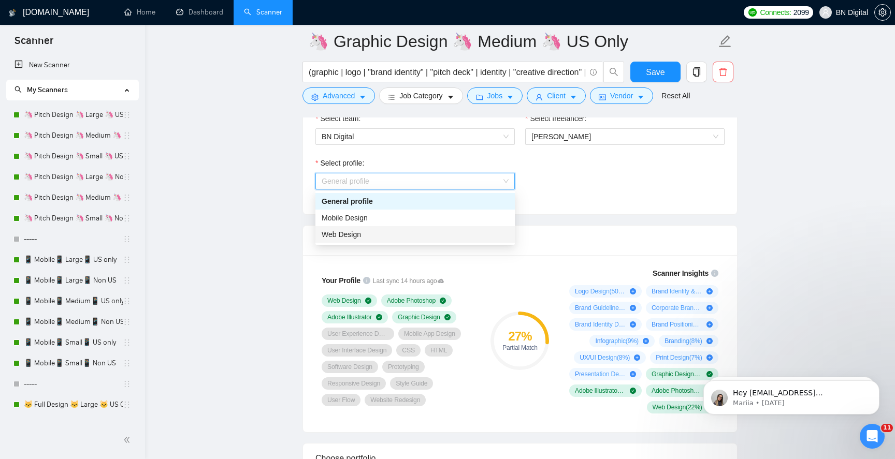
click at [404, 237] on div "Web Design" at bounding box center [415, 234] width 187 height 11
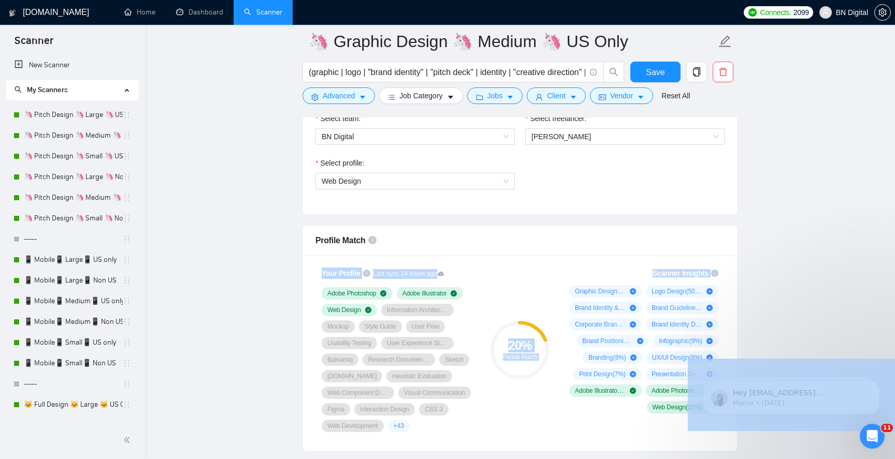
drag, startPoint x: 597, startPoint y: 230, endPoint x: 566, endPoint y: 245, distance: 34.7
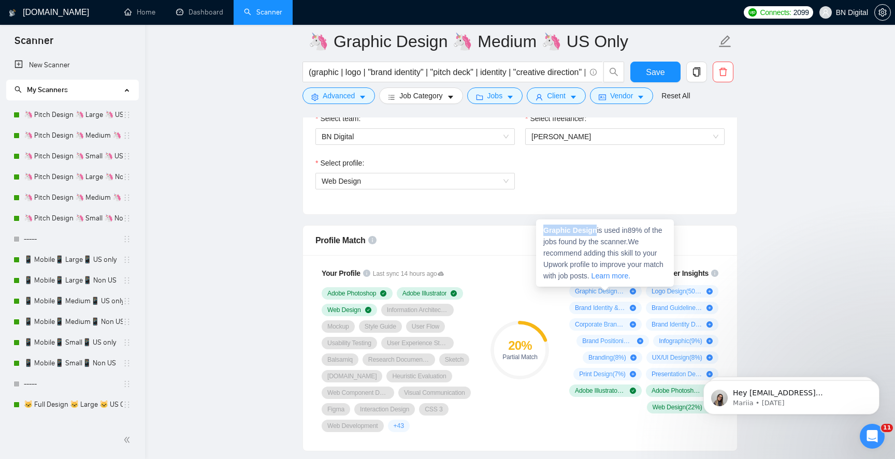
drag, startPoint x: 545, startPoint y: 230, endPoint x: 598, endPoint y: 229, distance: 52.9
click at [598, 229] on span "Graphic Design is used in 89 % of the jobs found by the scanner. We recommend a…" at bounding box center [603, 253] width 120 height 54
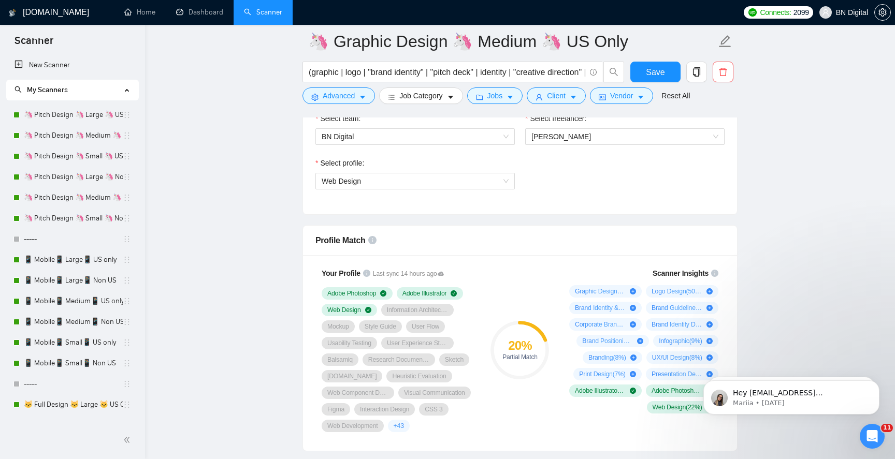
copy strong "Graphic Design"
click at [648, 70] on span "Save" at bounding box center [655, 72] width 19 height 13
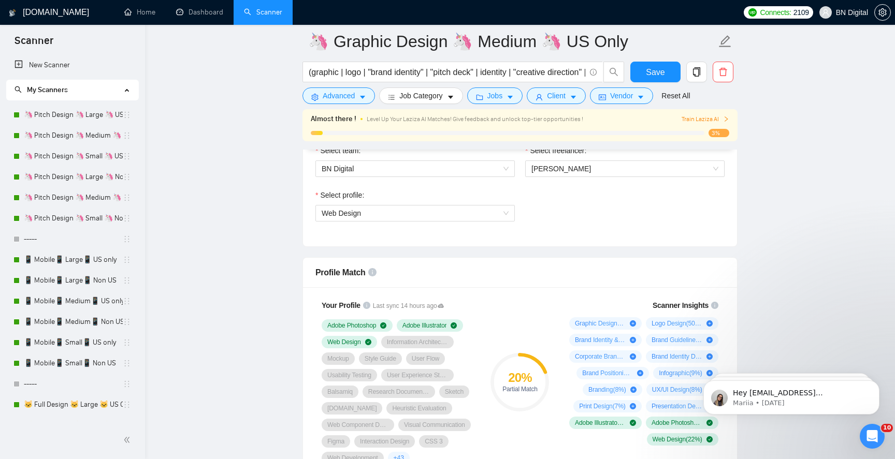
click at [873, 439] on icon "Open Intercom Messenger" at bounding box center [872, 436] width 17 height 17
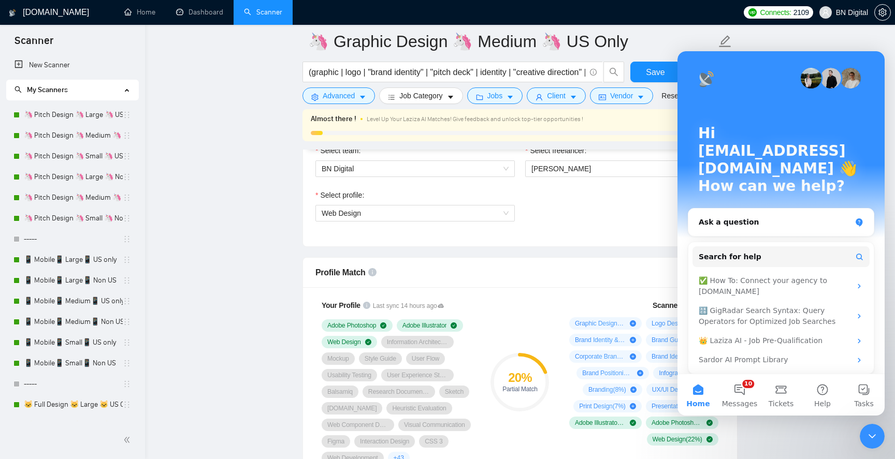
click at [873, 439] on icon "Close Intercom Messenger" at bounding box center [872, 436] width 12 height 12
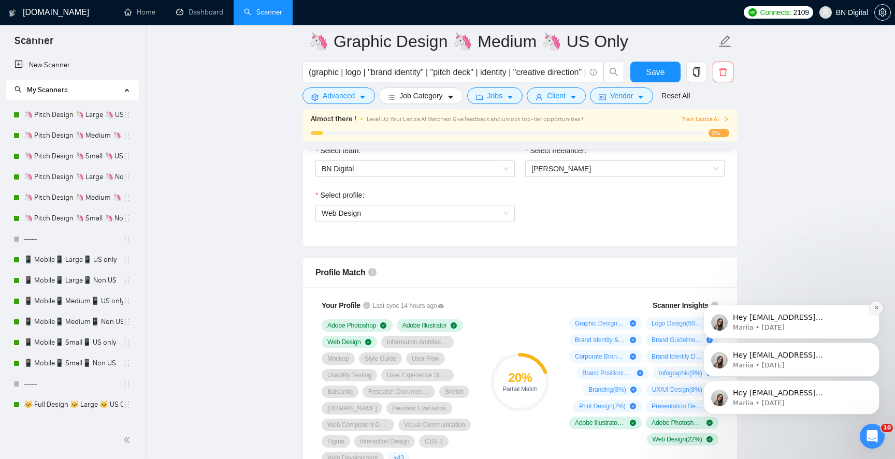
click at [878, 307] on icon "Dismiss notification" at bounding box center [877, 308] width 6 height 6
click at [874, 348] on icon "Dismiss notification" at bounding box center [877, 346] width 6 height 6
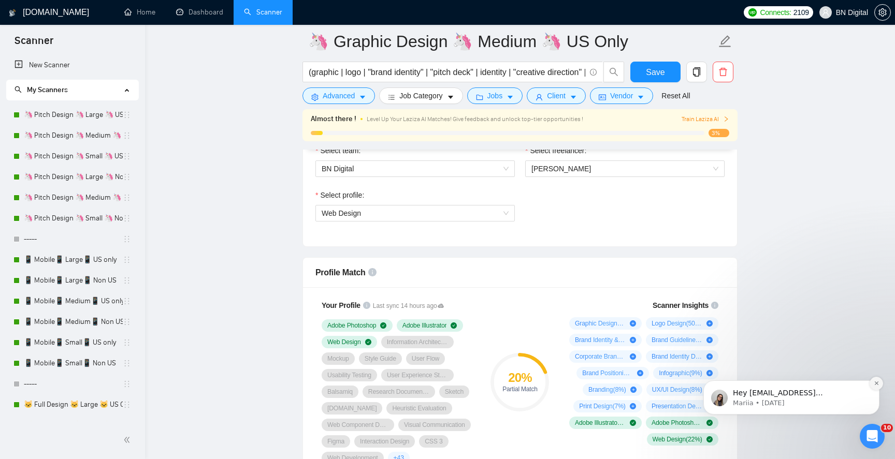
click at [871, 383] on button "Dismiss notification" at bounding box center [876, 383] width 13 height 13
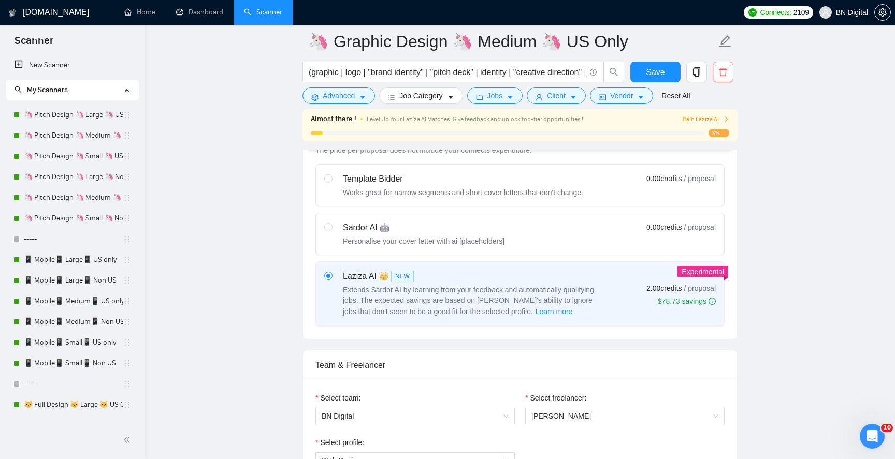
scroll to position [252, 0]
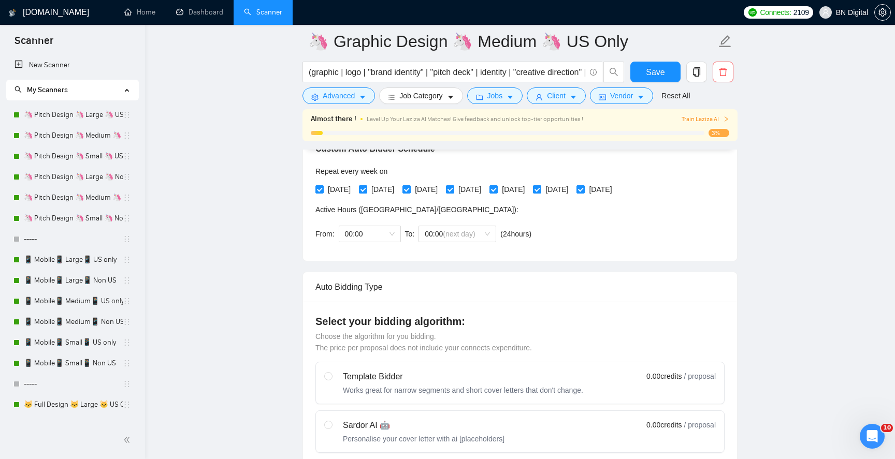
click at [723, 119] on icon "right" at bounding box center [726, 119] width 6 height 6
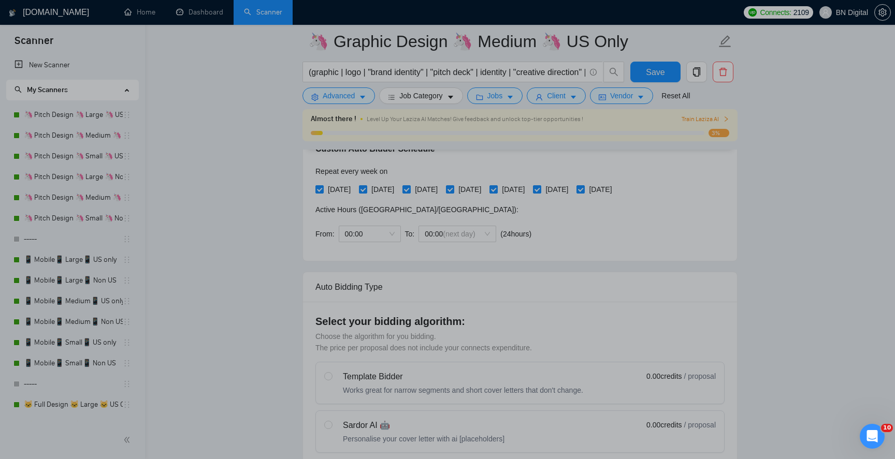
scroll to position [0, 0]
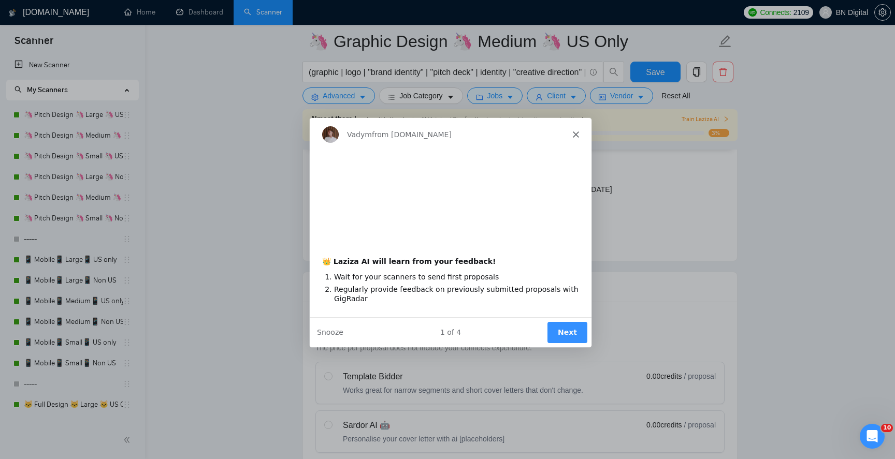
click at [712, 121] on div "Product tour overlay" at bounding box center [447, 229] width 895 height 459
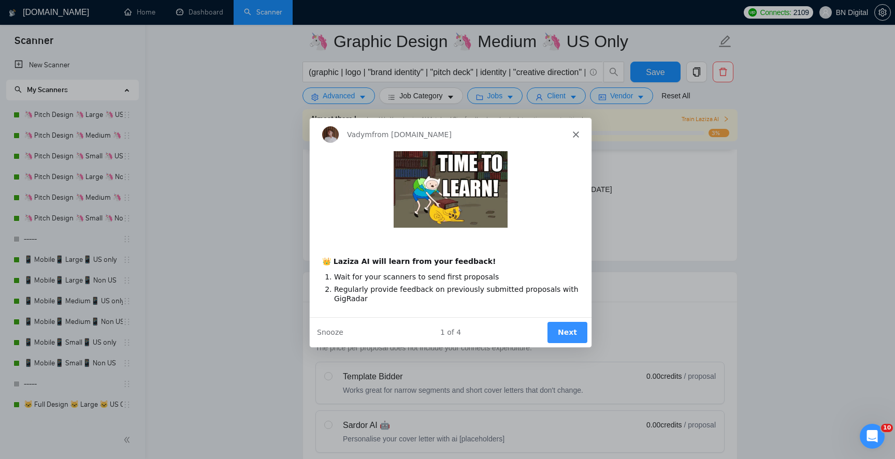
click at [562, 344] on div "1 of 4 Next Snooze" at bounding box center [450, 332] width 282 height 30
click at [563, 331] on button "Next" at bounding box center [567, 332] width 40 height 21
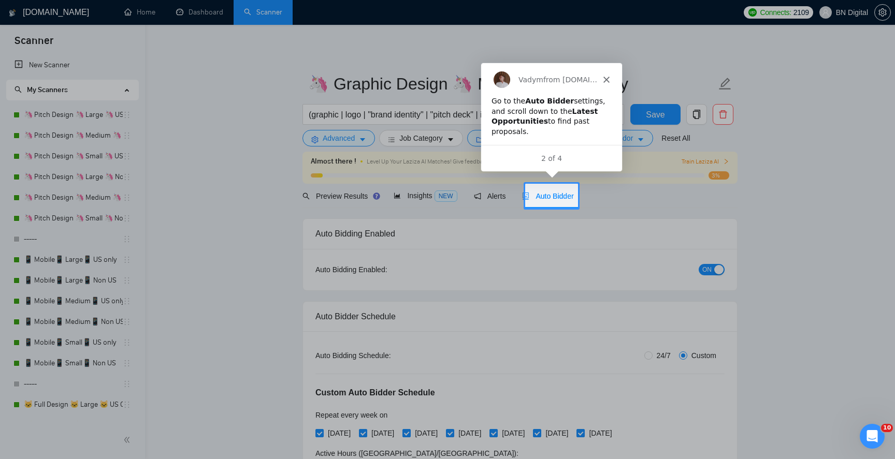
click at [557, 195] on span "Auto Bidder" at bounding box center [547, 196] width 51 height 8
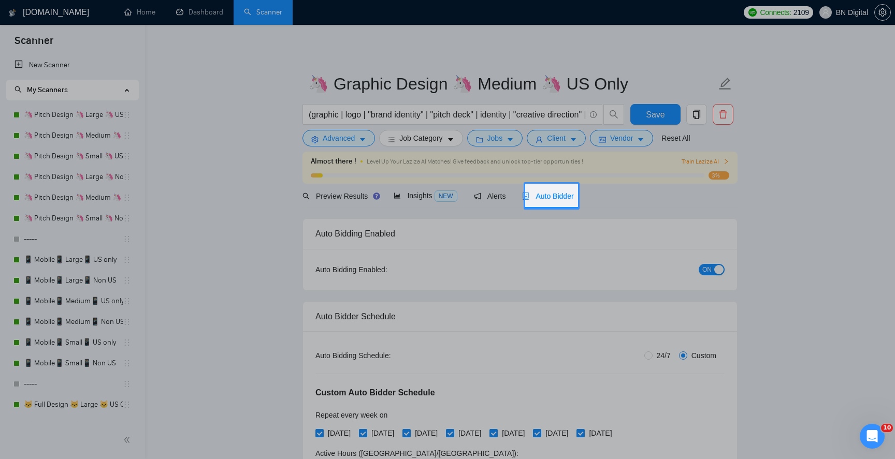
click at [557, 197] on span "Auto Bidder" at bounding box center [547, 196] width 51 height 8
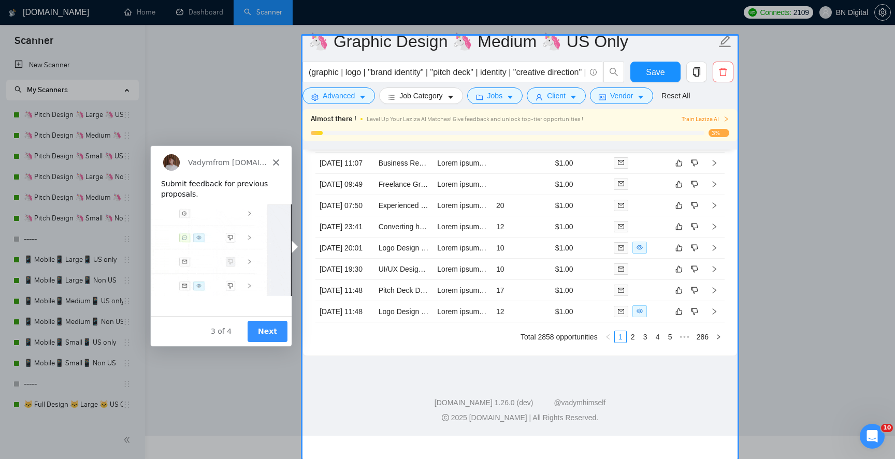
scroll to position [2819, 0]
click at [276, 333] on button "Next" at bounding box center [267, 330] width 40 height 21
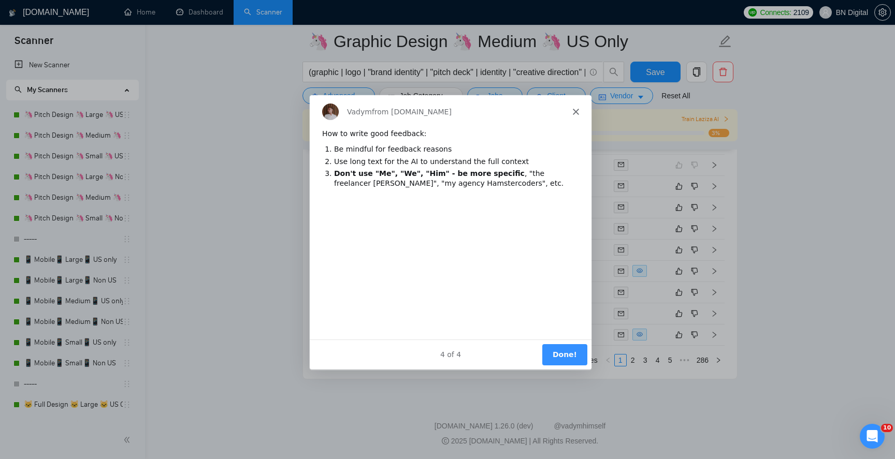
scroll to position [0, 0]
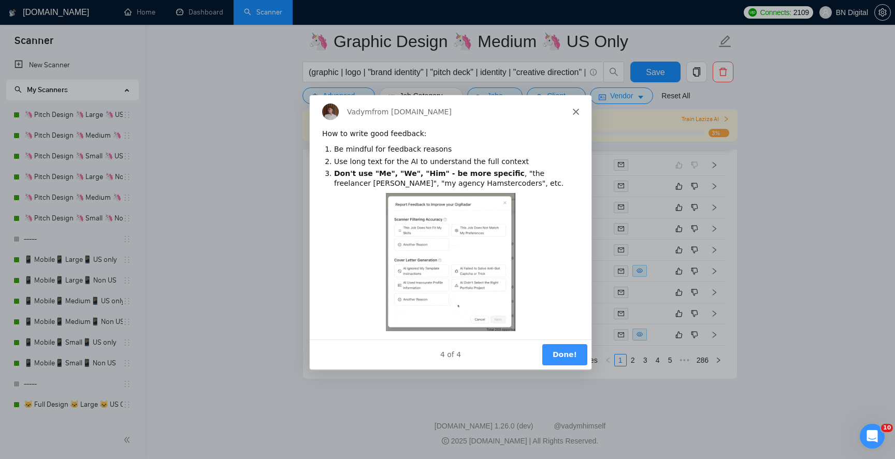
click at [562, 354] on button "Done!" at bounding box center [564, 354] width 45 height 21
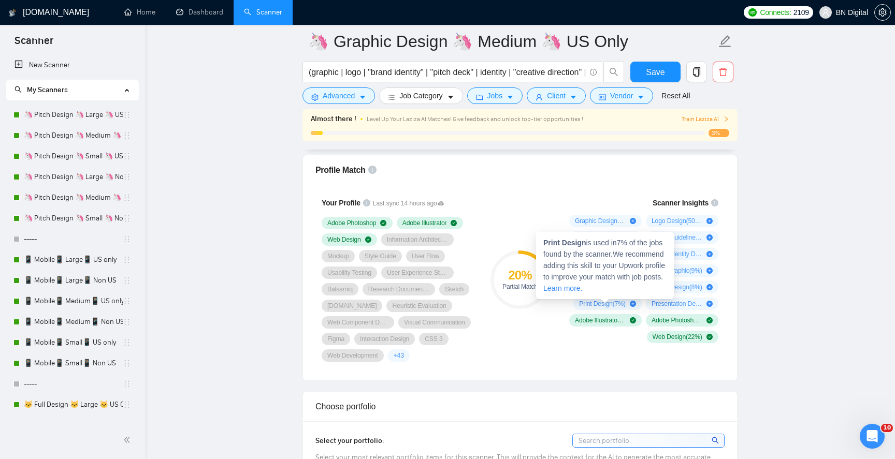
scroll to position [826, 0]
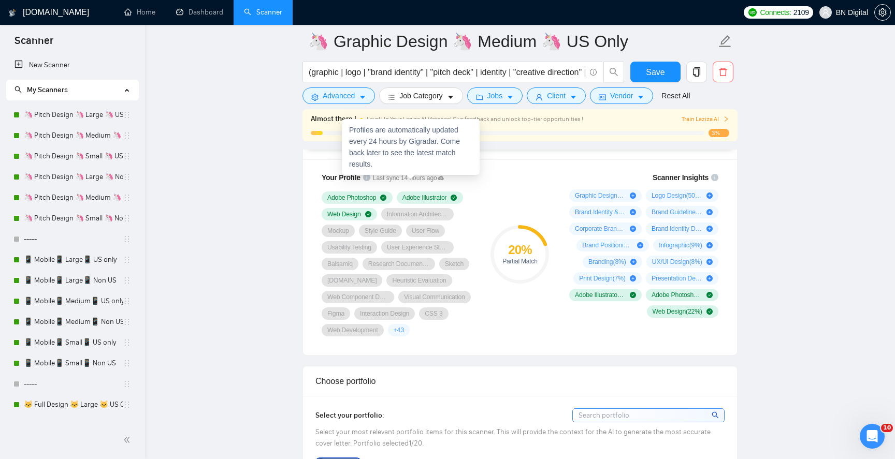
click at [444, 178] on icon at bounding box center [441, 178] width 6 height 4
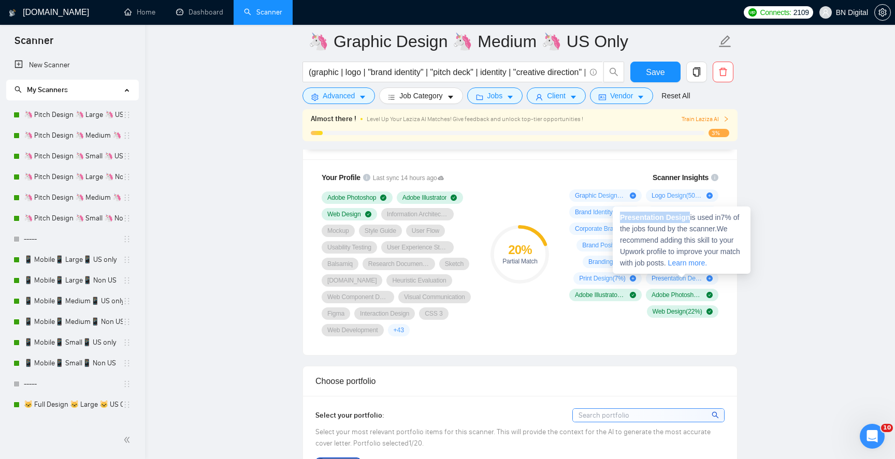
drag, startPoint x: 692, startPoint y: 219, endPoint x: 620, endPoint y: 217, distance: 72.0
click at [620, 217] on span "Presentation Design is used in 7 % of the jobs found by the scanner. We recomme…" at bounding box center [680, 240] width 120 height 54
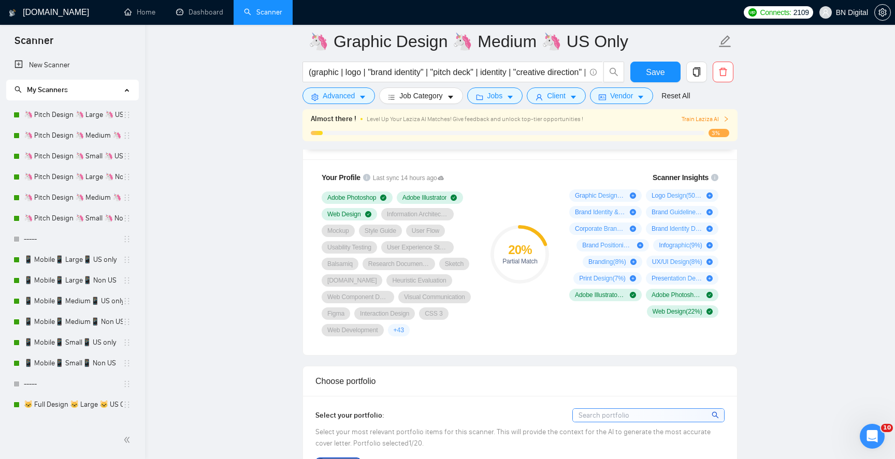
copy strong "Presentation Design"
